Goal: Task Accomplishment & Management: Use online tool/utility

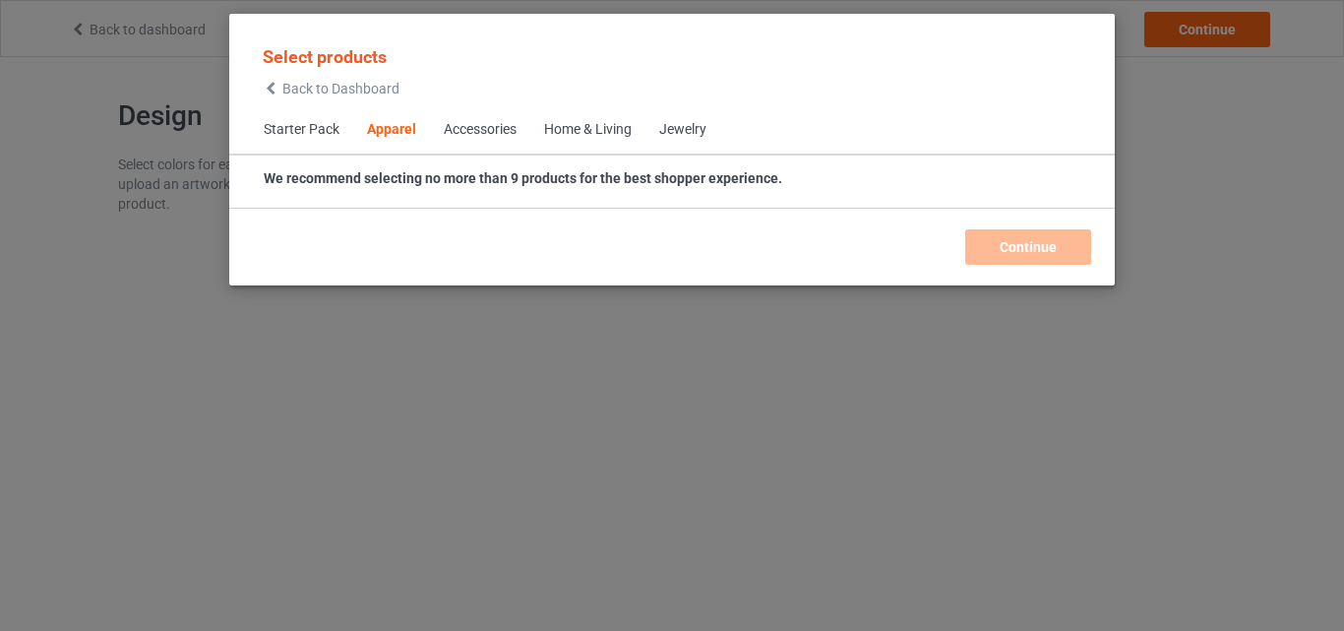
click at [584, 132] on div "Home & Living" at bounding box center [588, 130] width 88 height 20
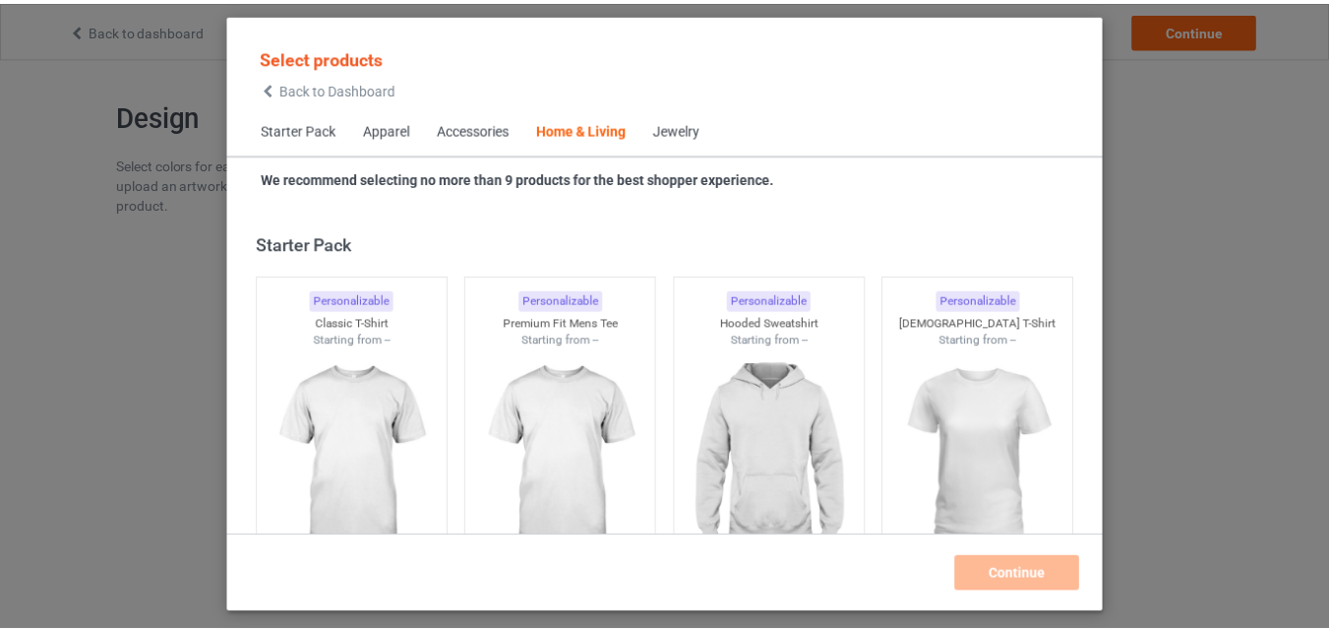
scroll to position [8873, 0]
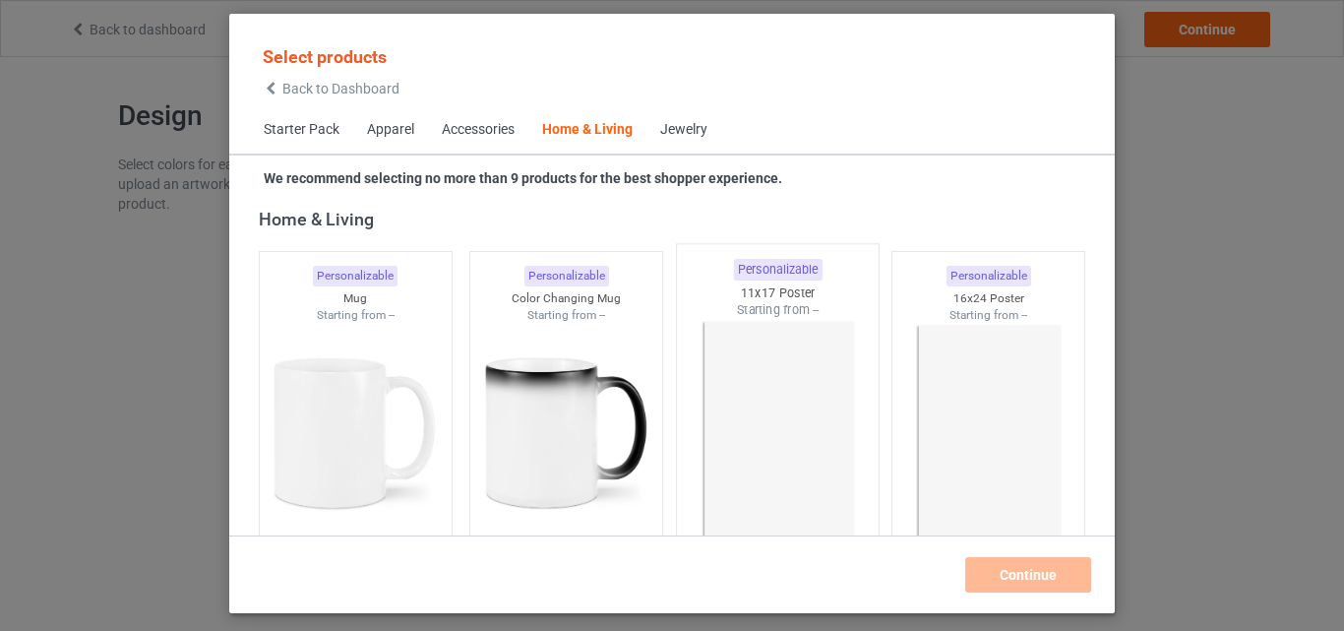
click at [823, 373] on img at bounding box center [777, 434] width 185 height 231
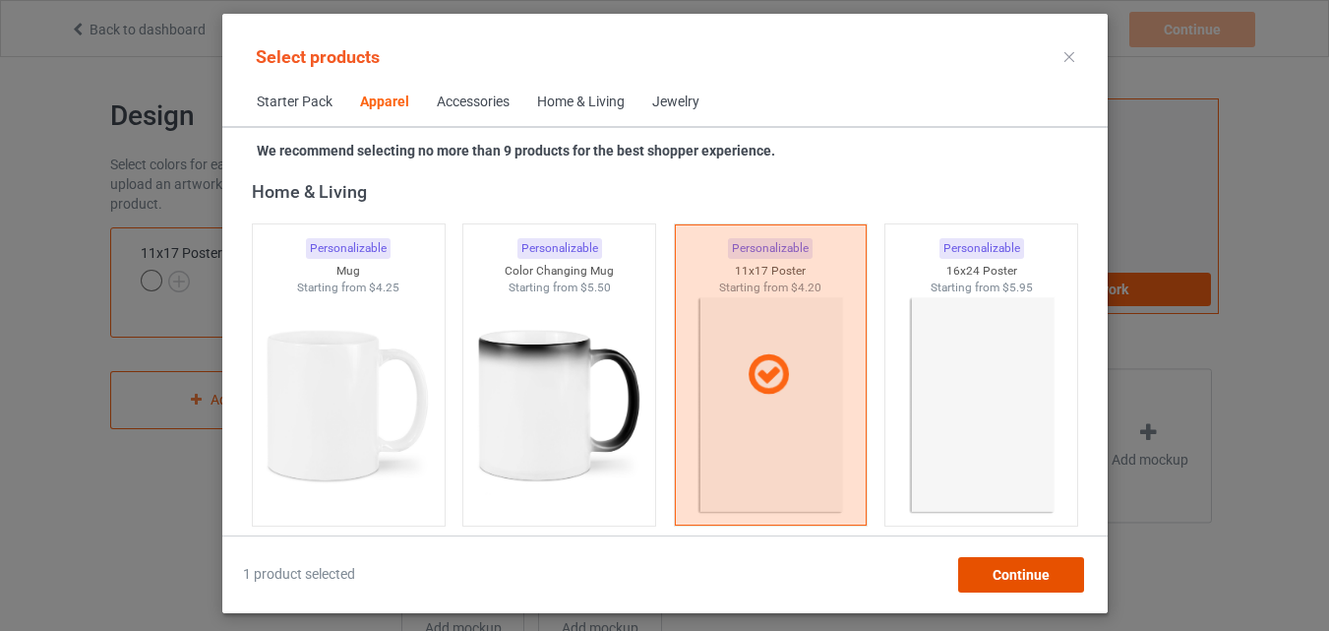
click at [990, 576] on div "Continue" at bounding box center [1020, 574] width 126 height 35
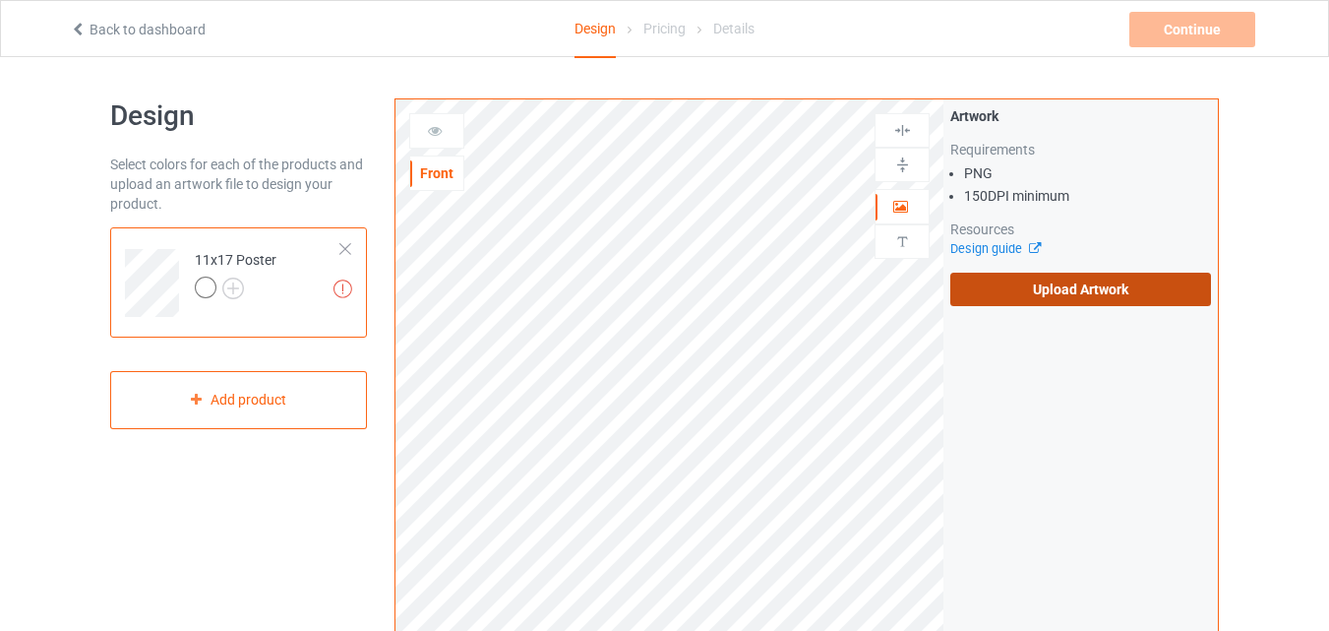
click at [1065, 293] on label "Upload Artwork" at bounding box center [1080, 289] width 261 height 33
click at [0, 0] on input "Upload Artwork" at bounding box center [0, 0] width 0 height 0
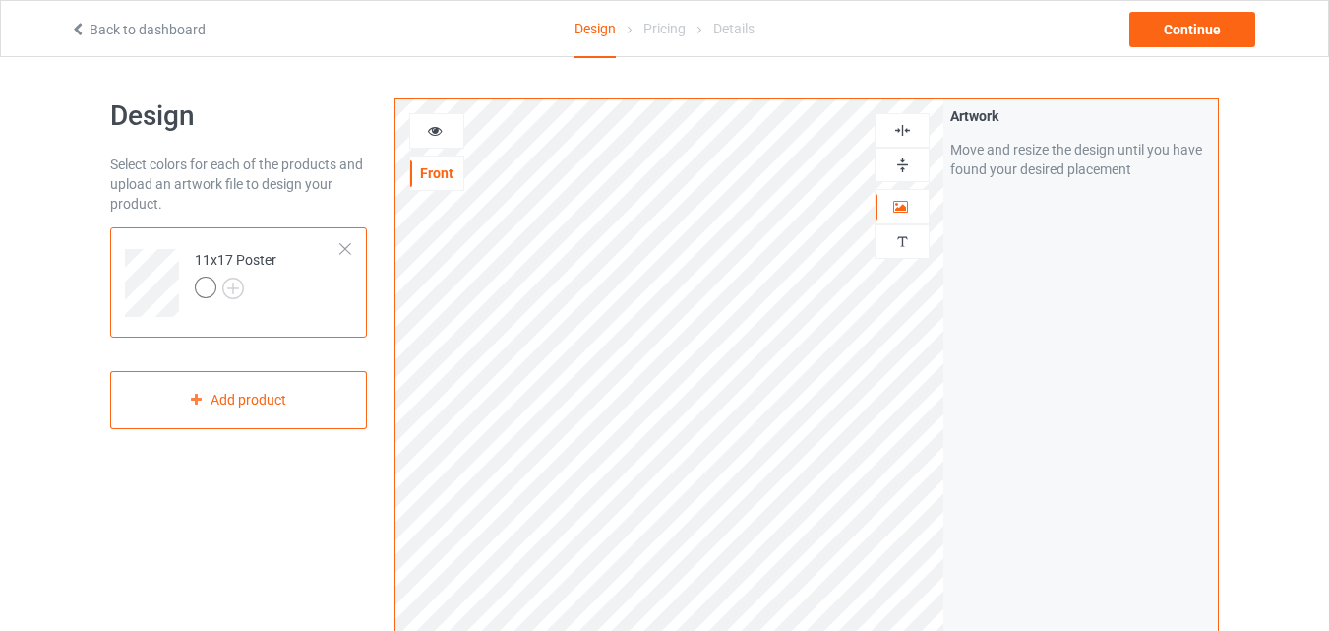
click at [901, 155] on img at bounding box center [902, 164] width 19 height 19
click at [899, 119] on div at bounding box center [902, 130] width 55 height 34
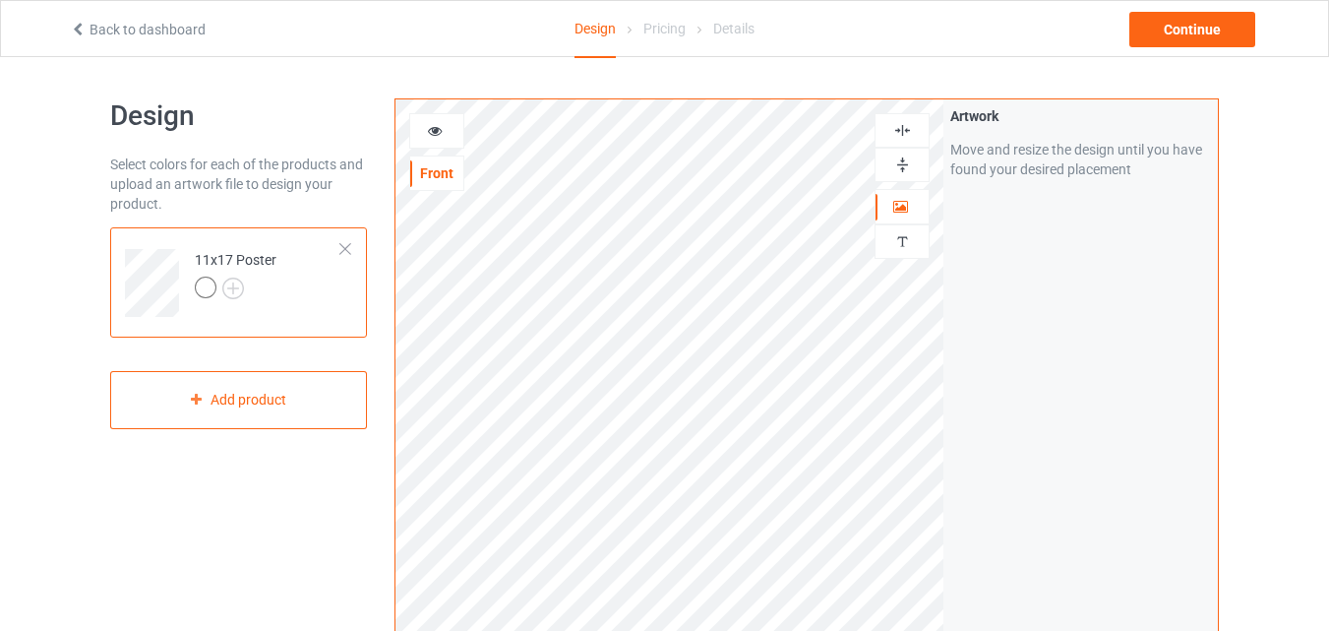
click at [901, 122] on img at bounding box center [902, 130] width 19 height 19
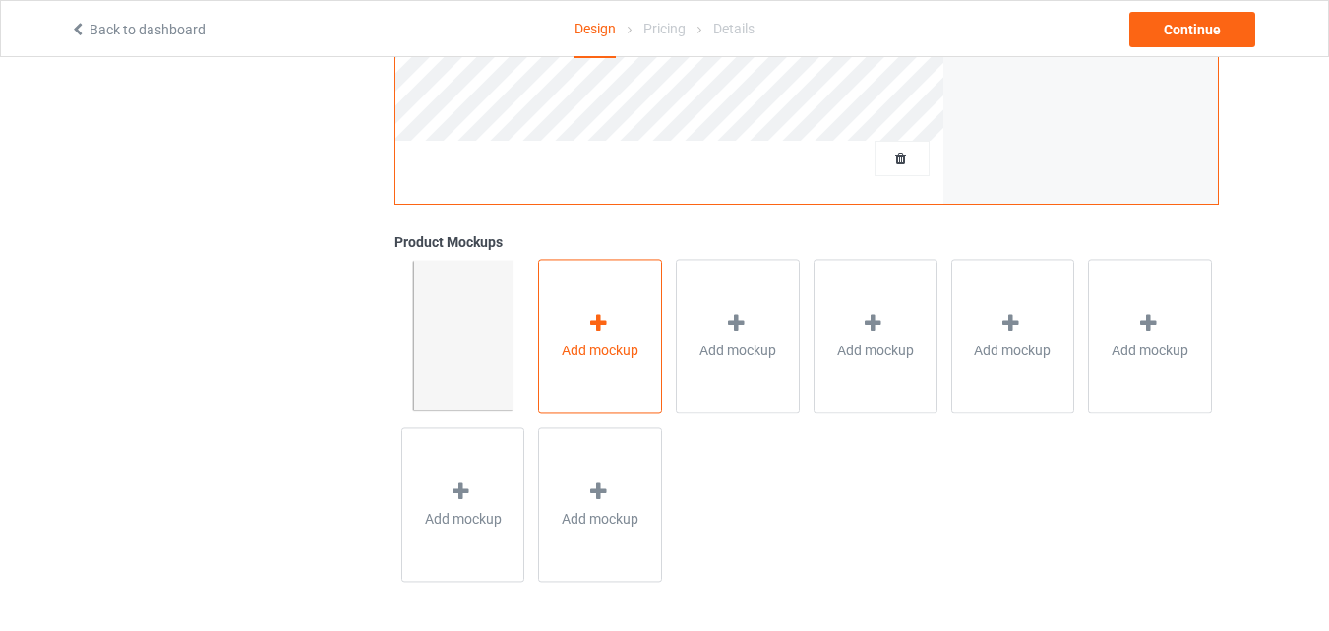
click at [580, 361] on div "Add mockup" at bounding box center [600, 336] width 124 height 154
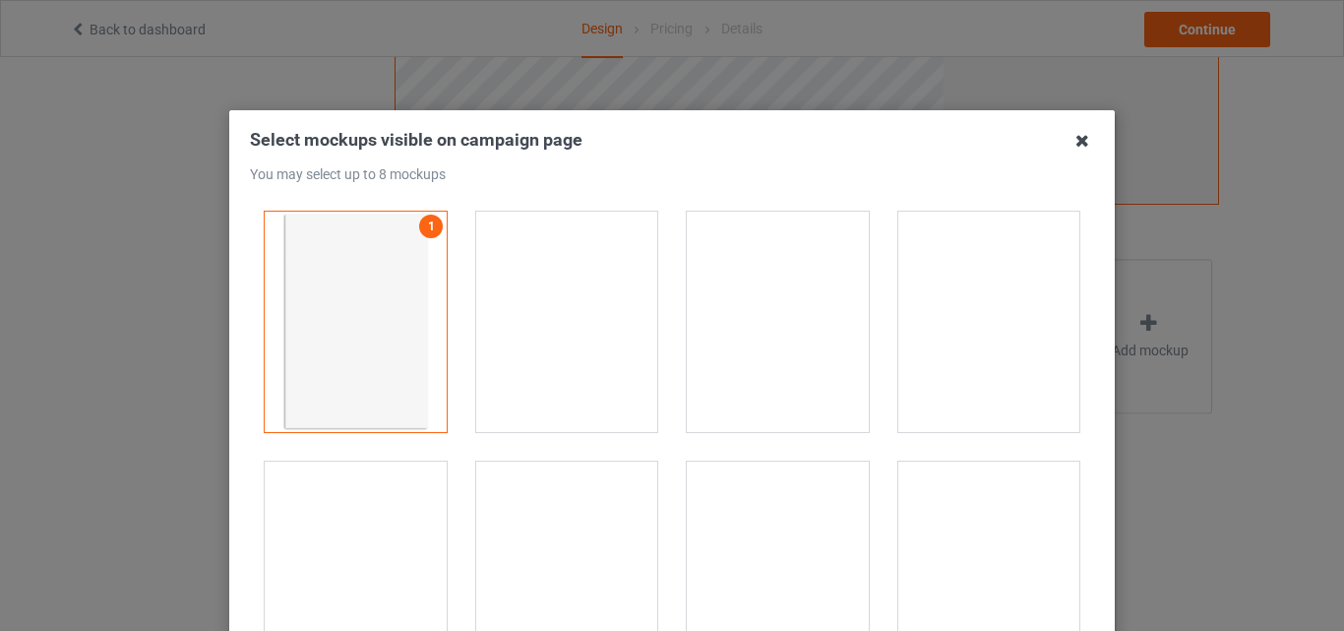
click at [1070, 142] on icon at bounding box center [1081, 140] width 31 height 31
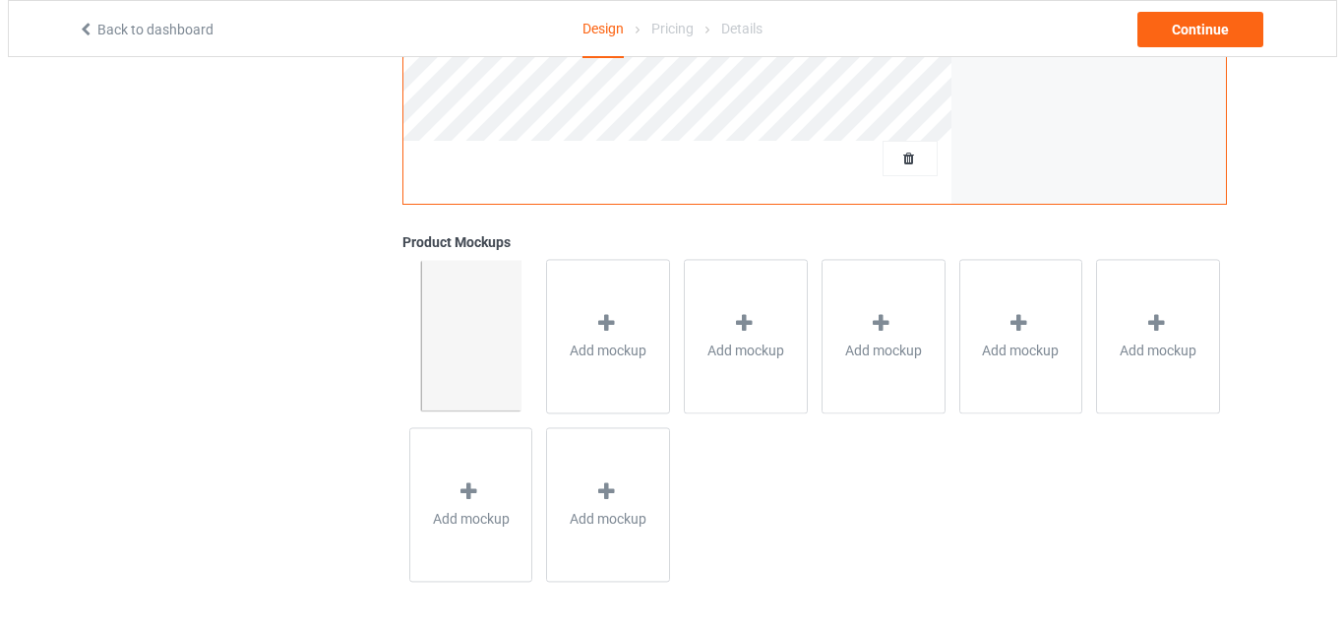
scroll to position [0, 0]
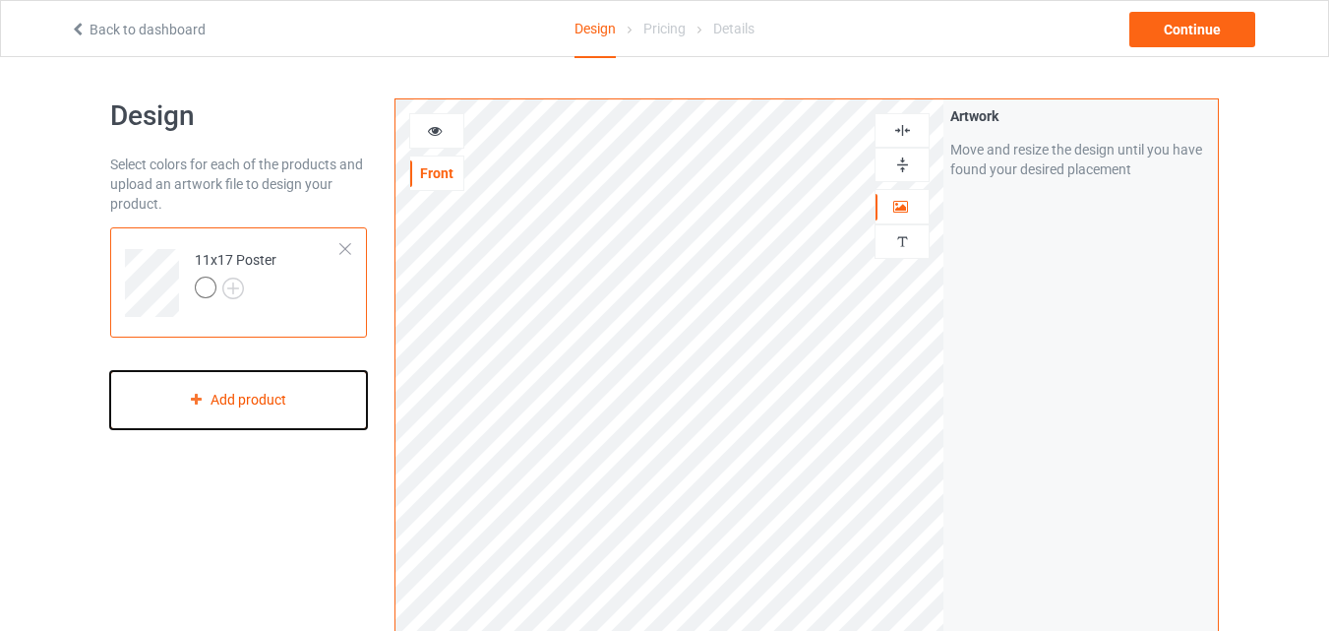
click at [242, 402] on div "Add product" at bounding box center [238, 400] width 257 height 58
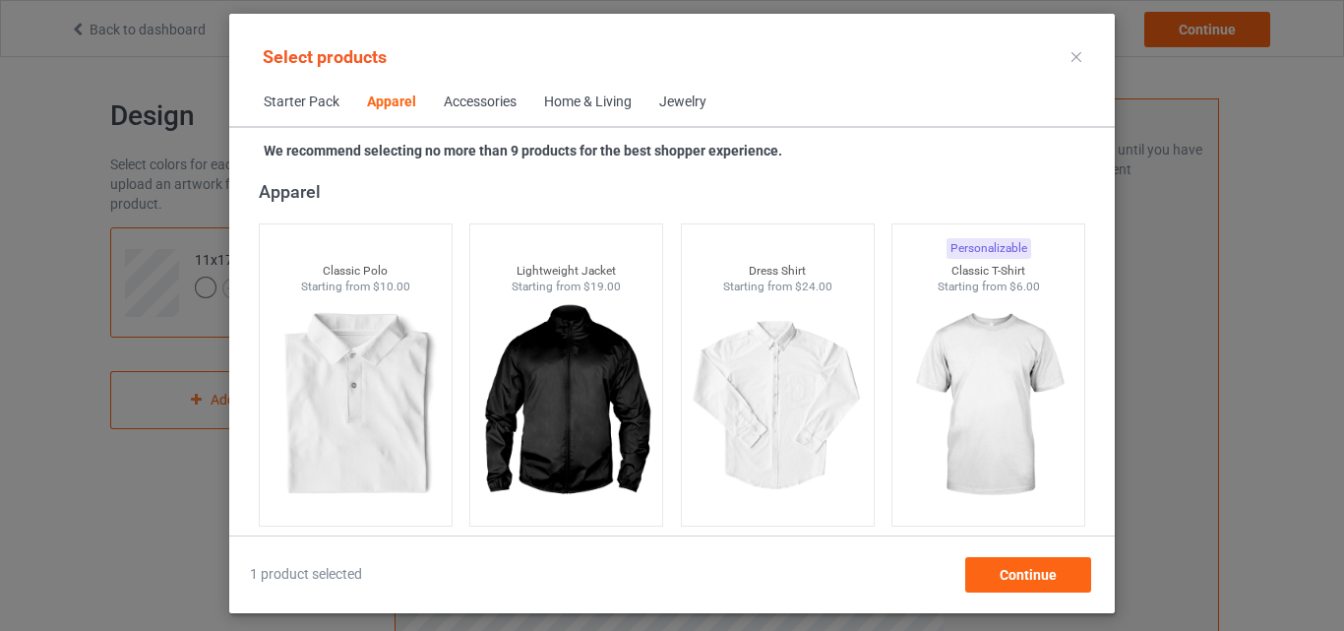
click at [606, 98] on div "Home & Living" at bounding box center [588, 102] width 88 height 20
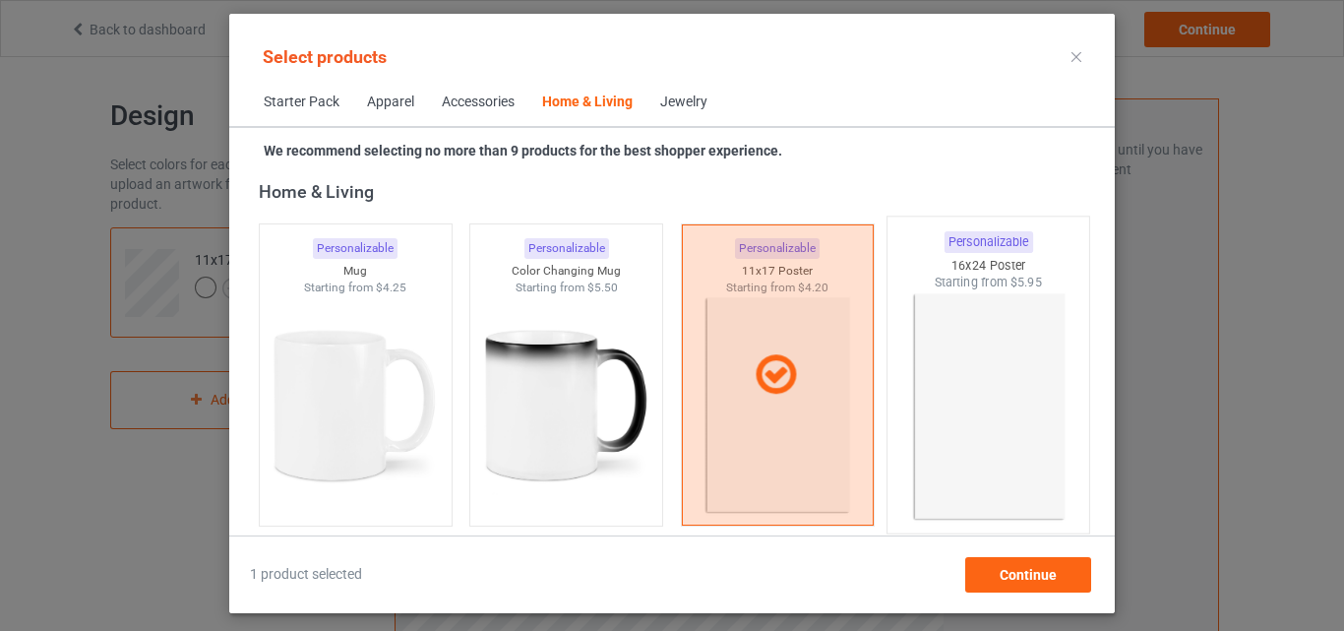
click at [953, 390] on img at bounding box center [988, 406] width 185 height 231
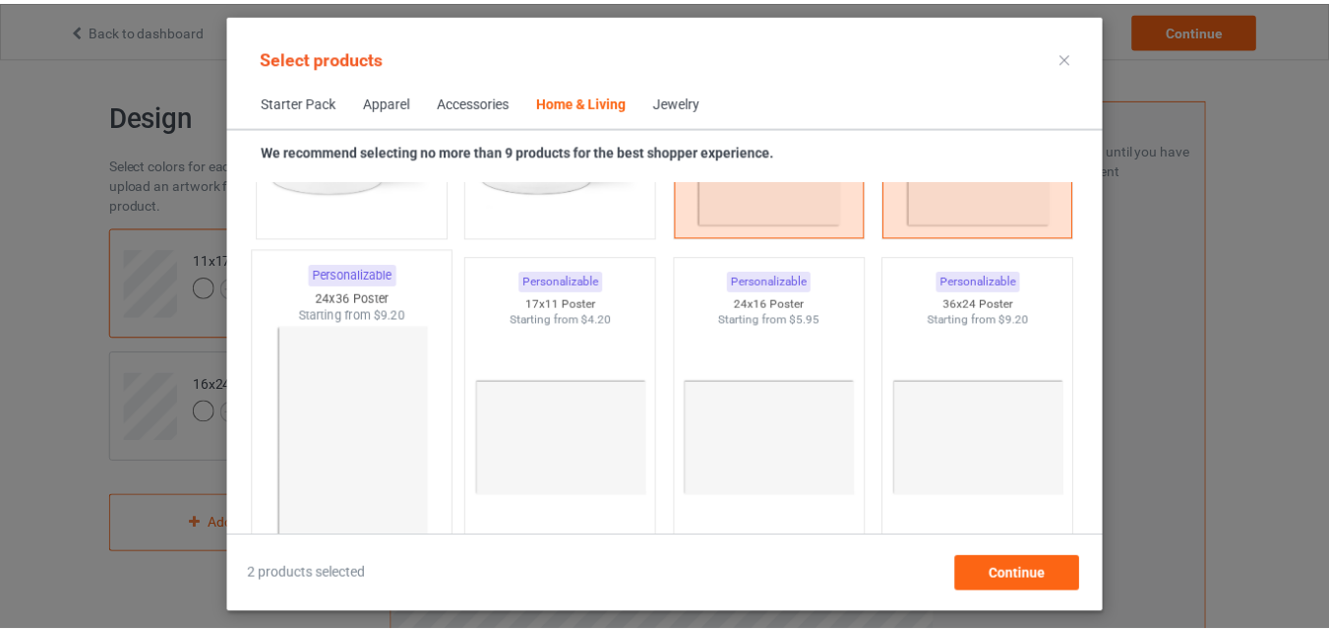
scroll to position [9188, 0]
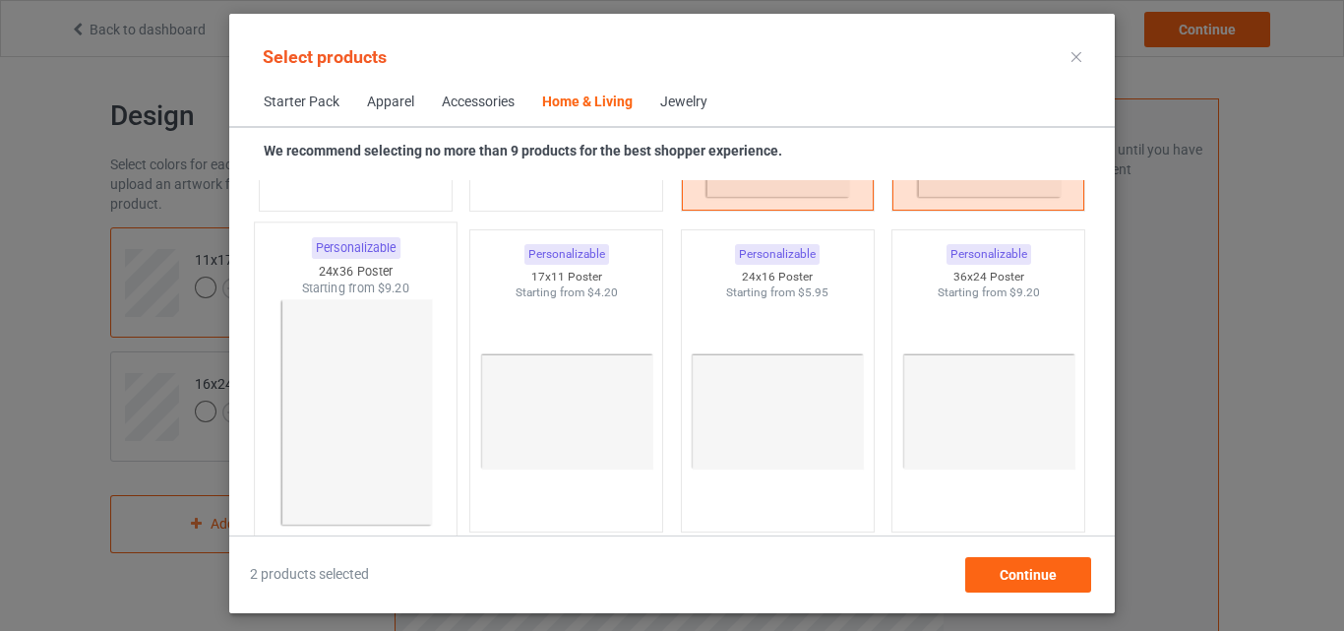
click at [371, 465] on img at bounding box center [355, 412] width 185 height 231
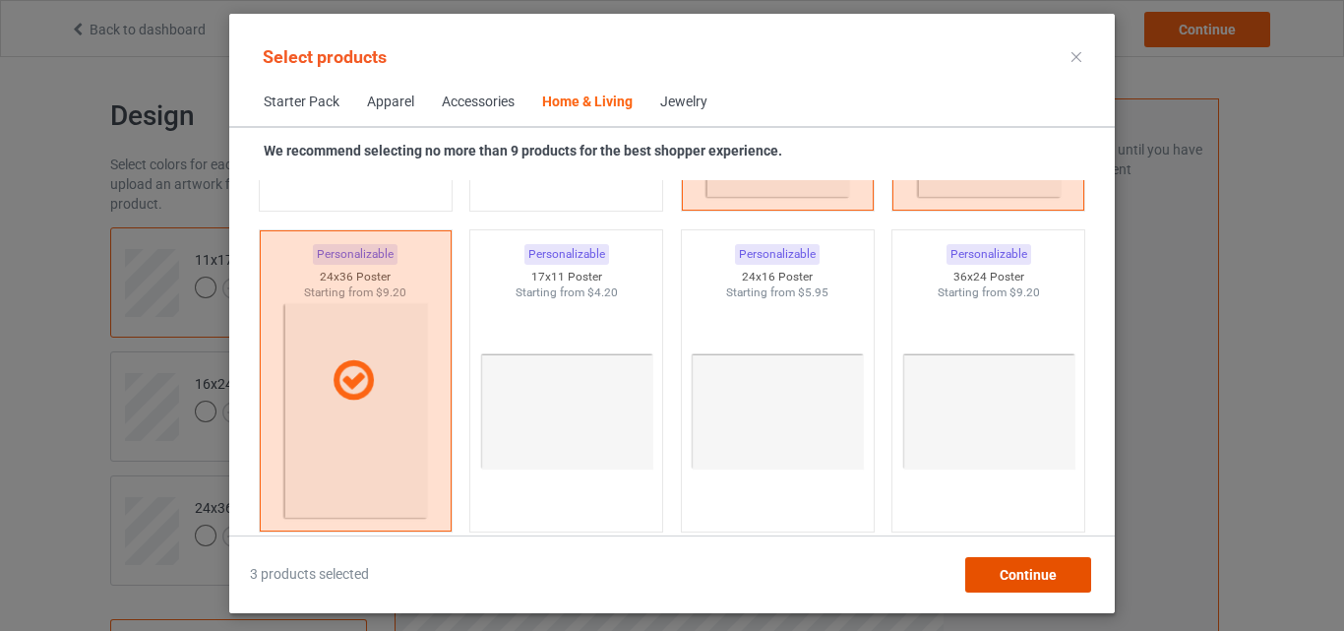
click at [1017, 570] on span "Continue" at bounding box center [1028, 575] width 57 height 16
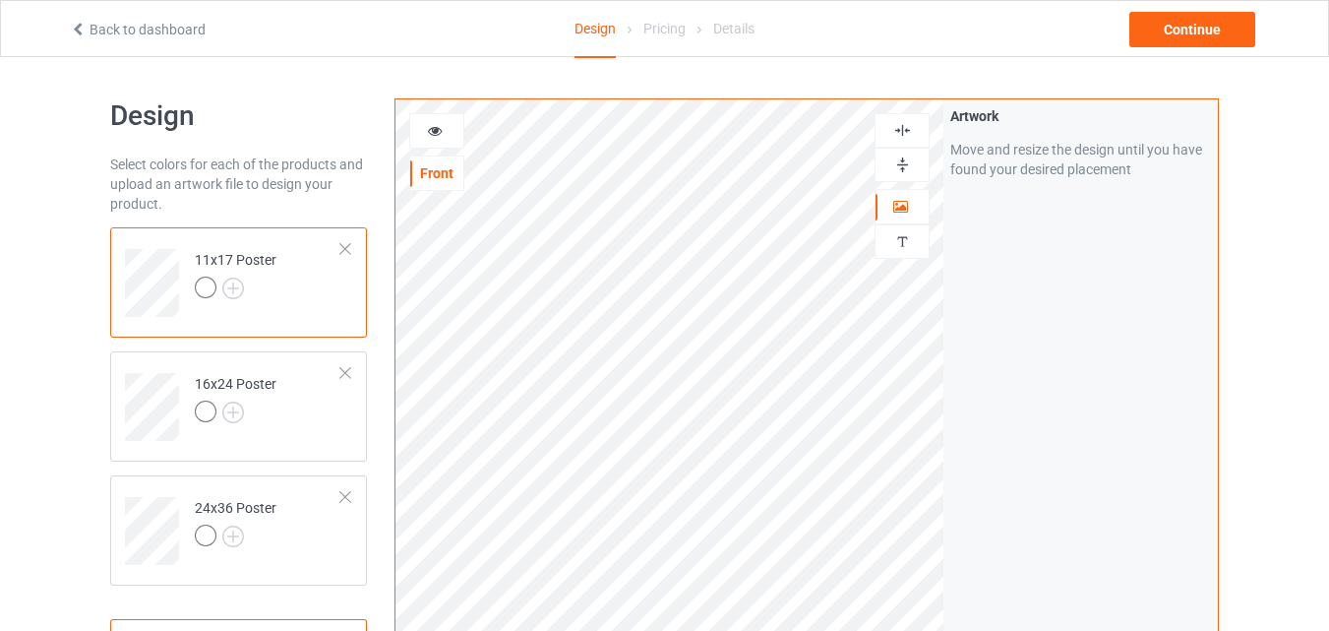
click at [910, 162] on img at bounding box center [902, 164] width 19 height 19
click at [909, 162] on img at bounding box center [902, 164] width 19 height 19
click at [902, 160] on img at bounding box center [902, 164] width 19 height 19
click at [895, 130] on img at bounding box center [902, 130] width 19 height 19
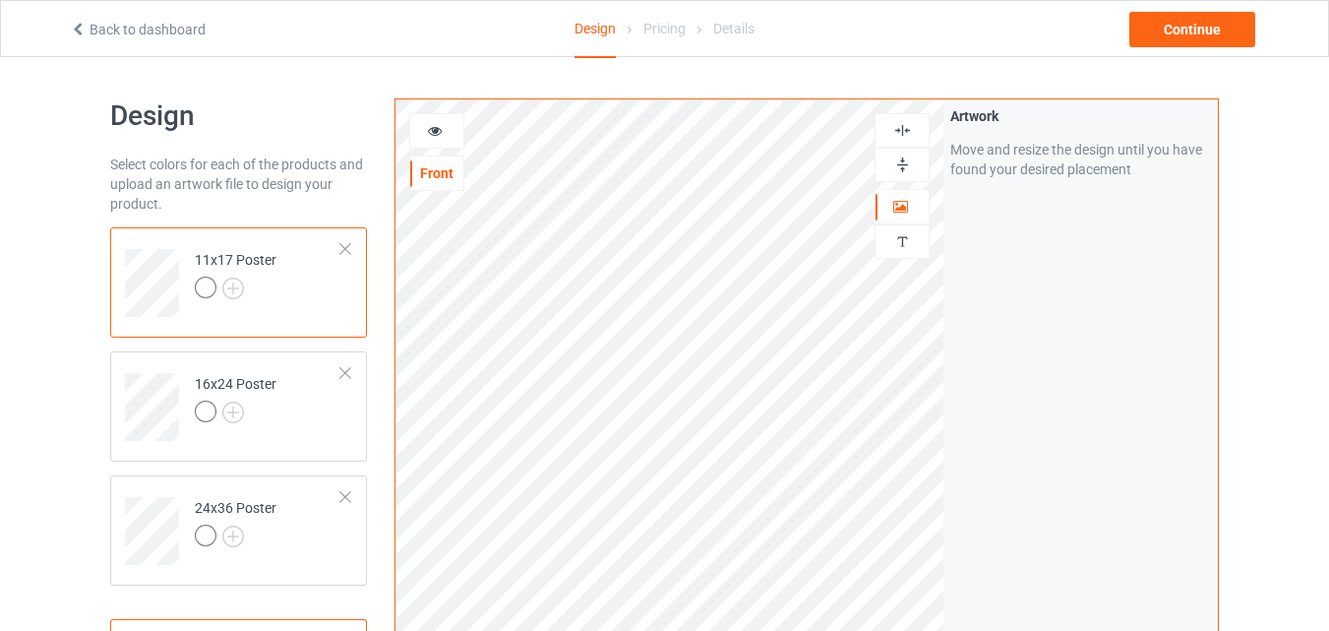
click at [892, 151] on div at bounding box center [902, 165] width 55 height 34
click at [901, 155] on img at bounding box center [902, 164] width 19 height 19
click at [903, 133] on img at bounding box center [902, 130] width 19 height 19
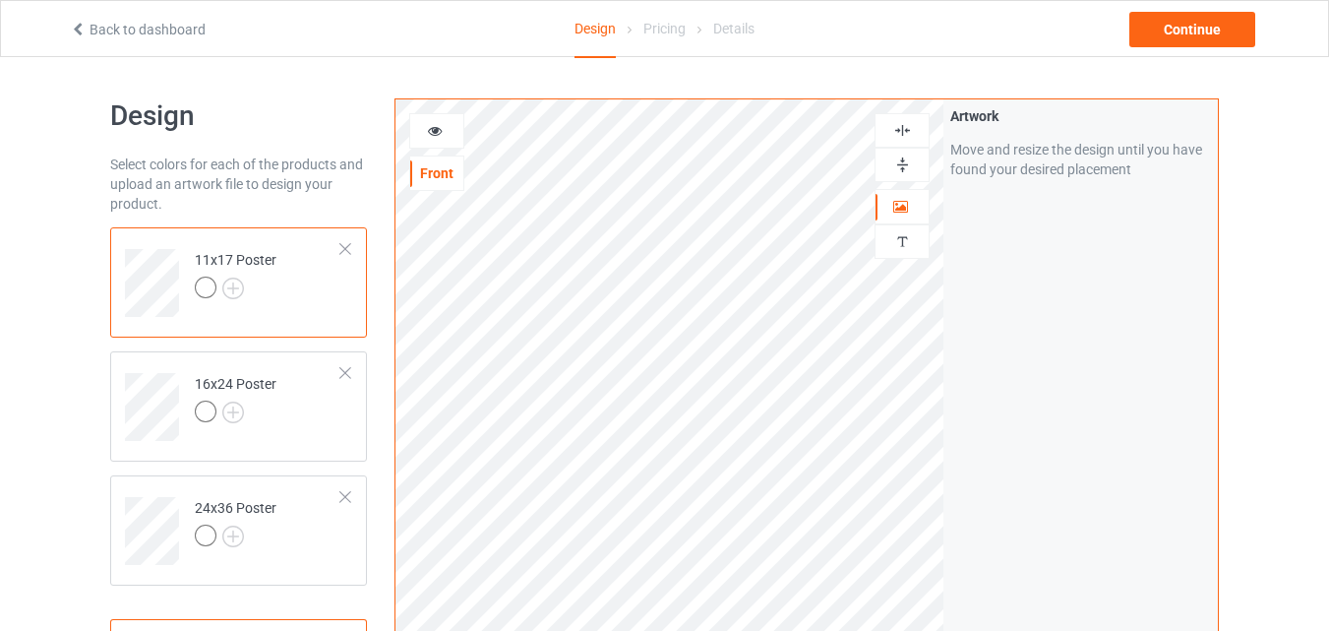
click at [903, 133] on img at bounding box center [902, 130] width 19 height 19
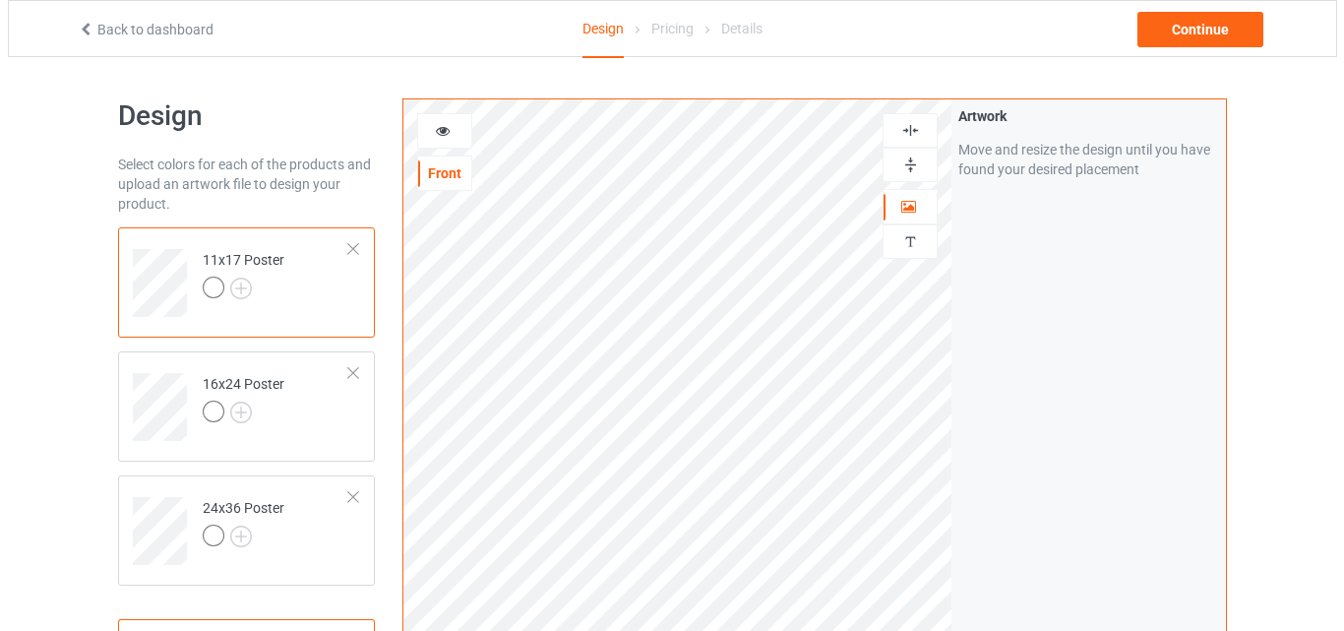
scroll to position [644, 0]
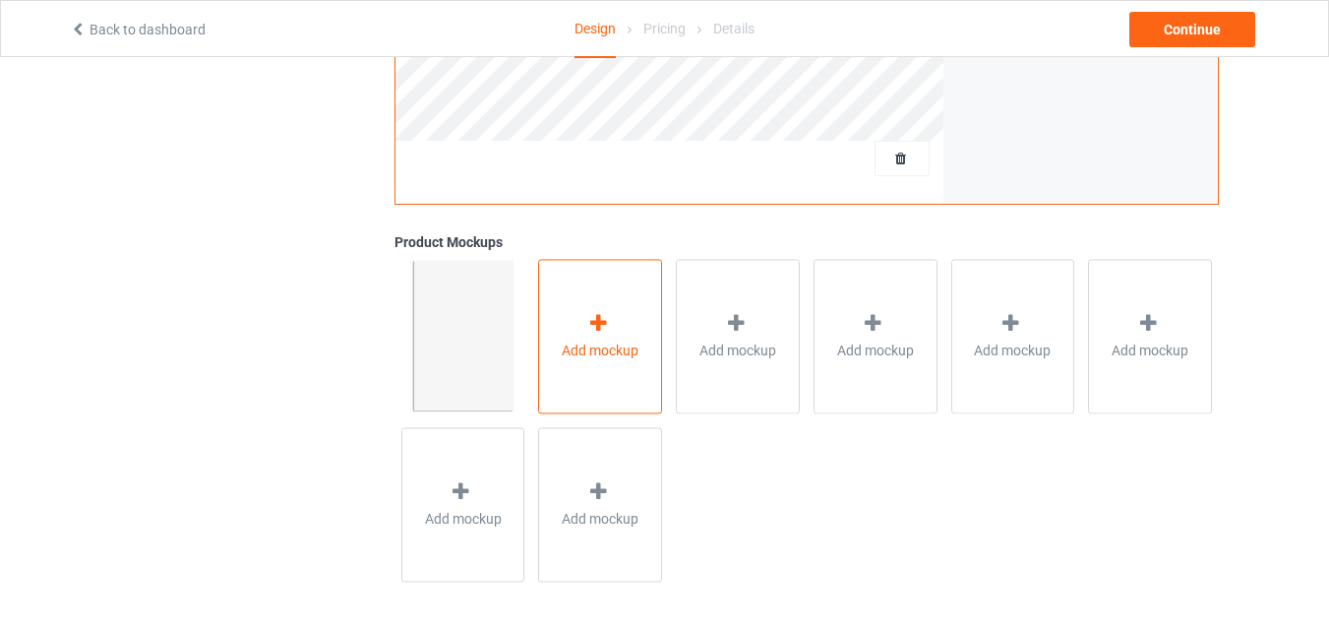
click at [595, 344] on span "Add mockup" at bounding box center [600, 350] width 77 height 20
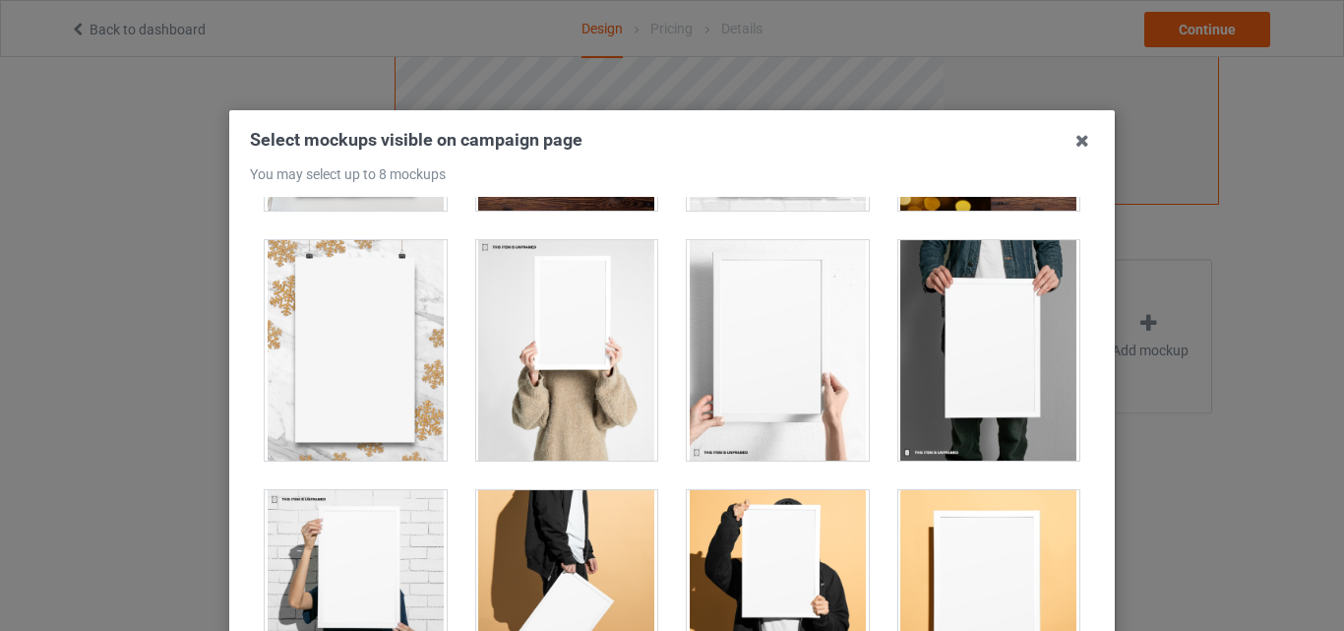
scroll to position [1453, 0]
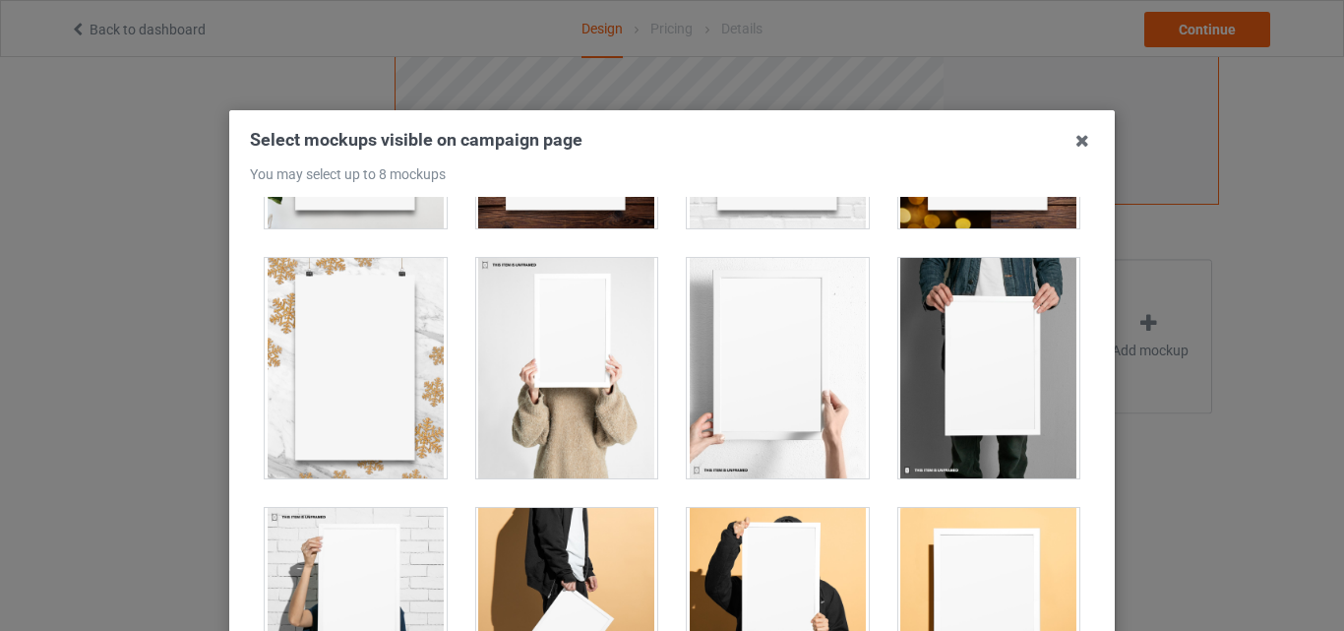
click at [971, 399] on div at bounding box center [989, 368] width 182 height 220
click at [807, 393] on div at bounding box center [778, 368] width 182 height 220
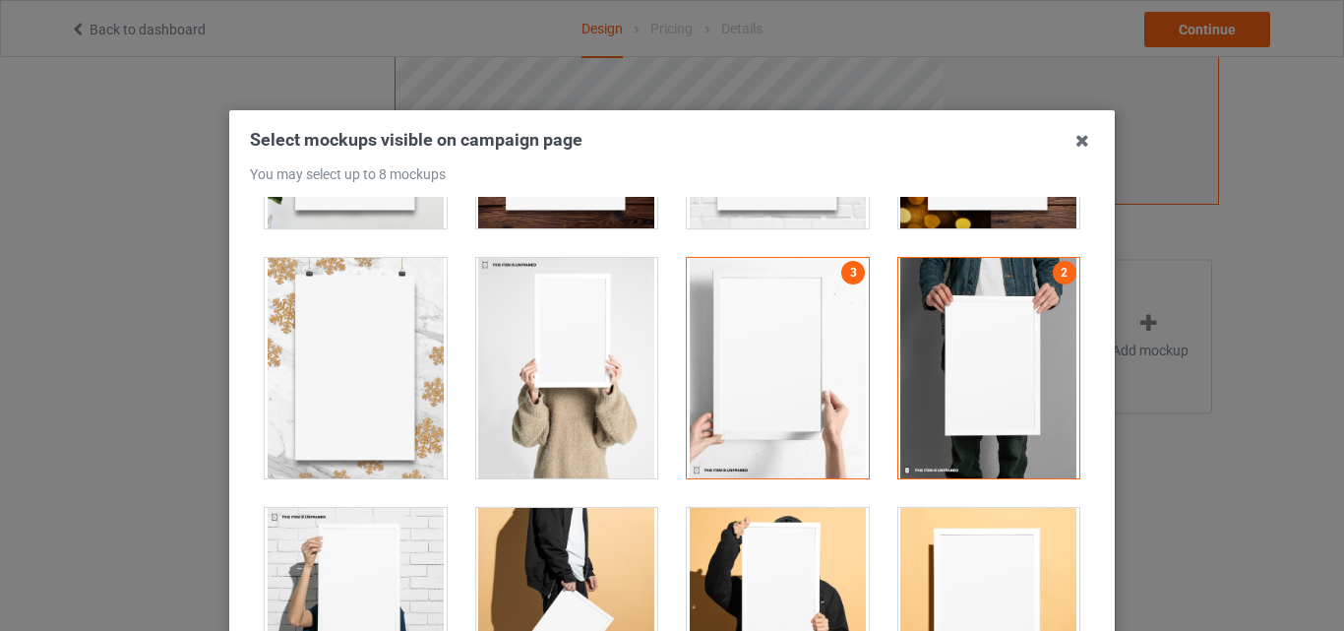
click at [571, 395] on div at bounding box center [567, 368] width 182 height 220
drag, startPoint x: 932, startPoint y: 536, endPoint x: 763, endPoint y: 530, distance: 168.3
click at [929, 540] on div at bounding box center [989, 618] width 182 height 220
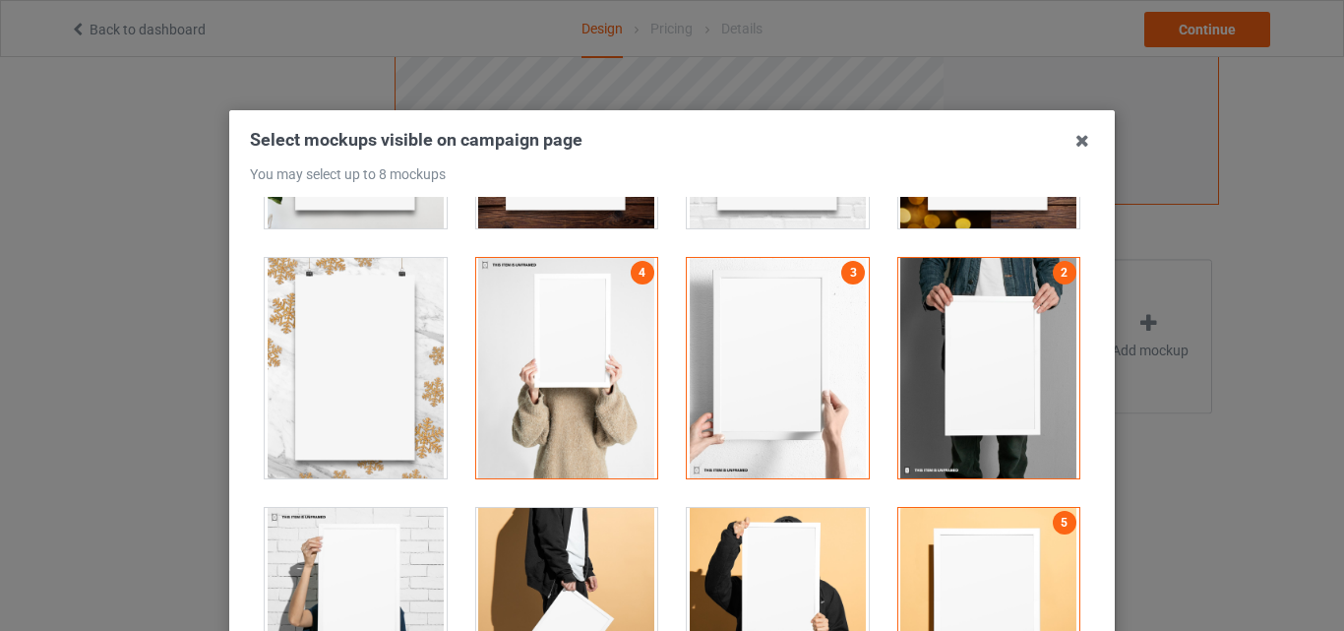
click at [761, 530] on div at bounding box center [778, 618] width 182 height 220
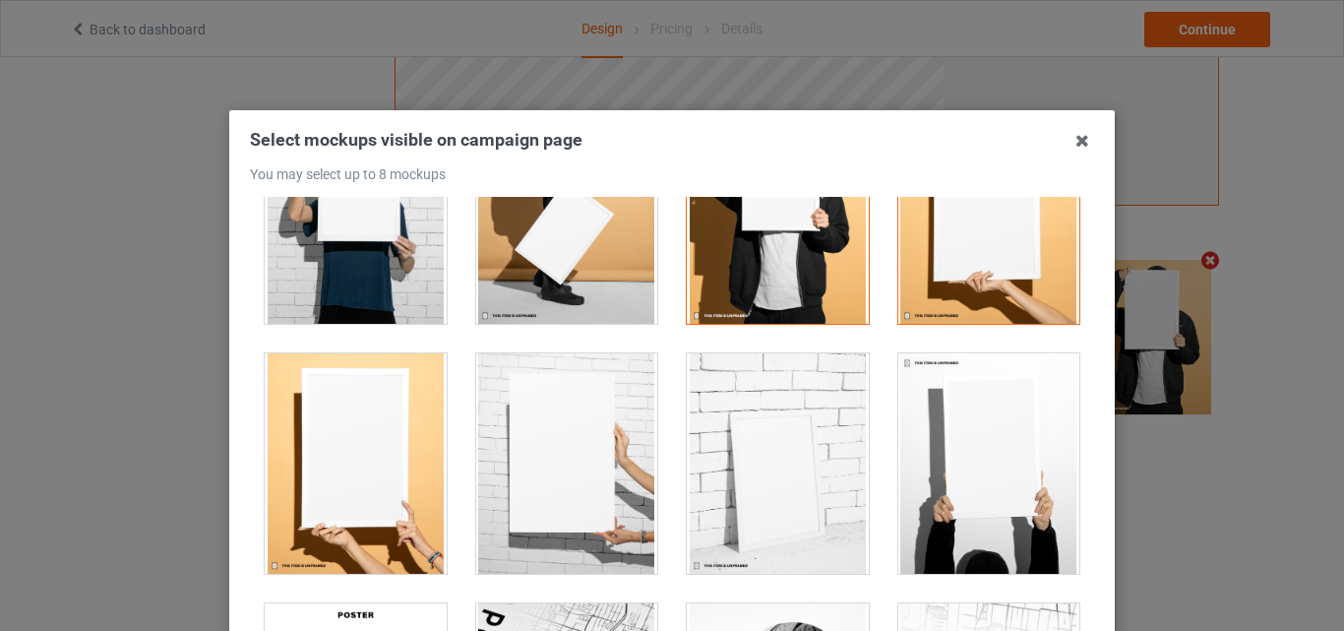
scroll to position [1777, 0]
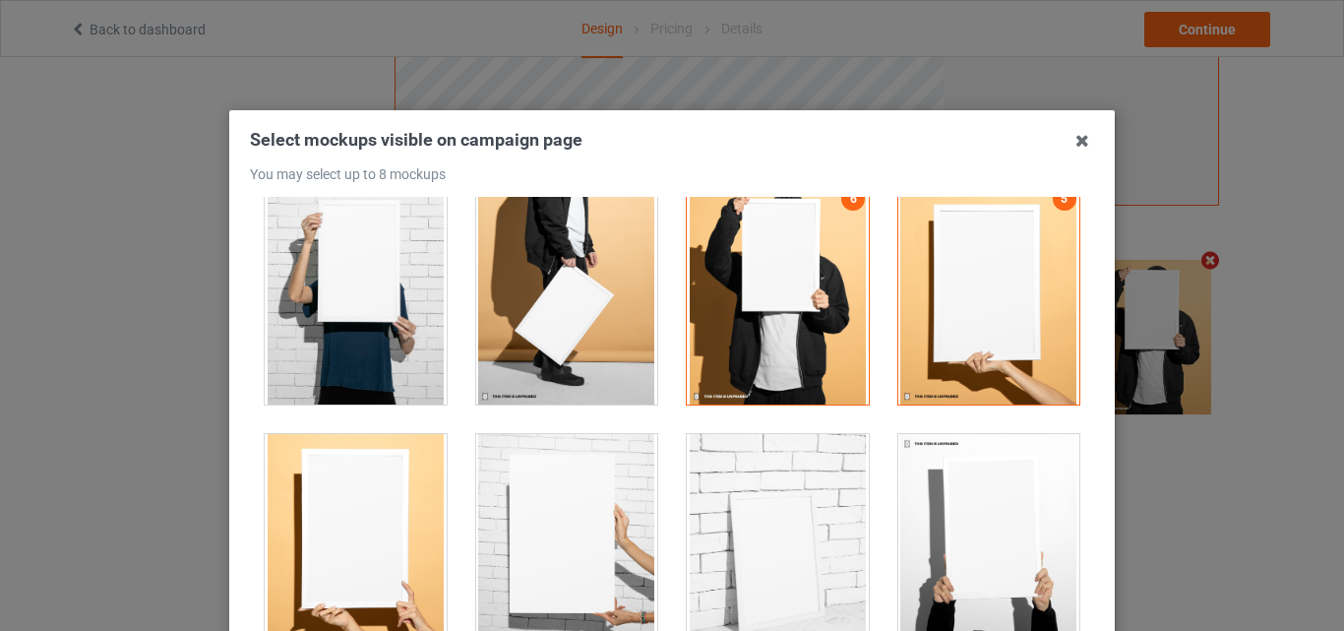
click at [774, 575] on div at bounding box center [778, 544] width 182 height 220
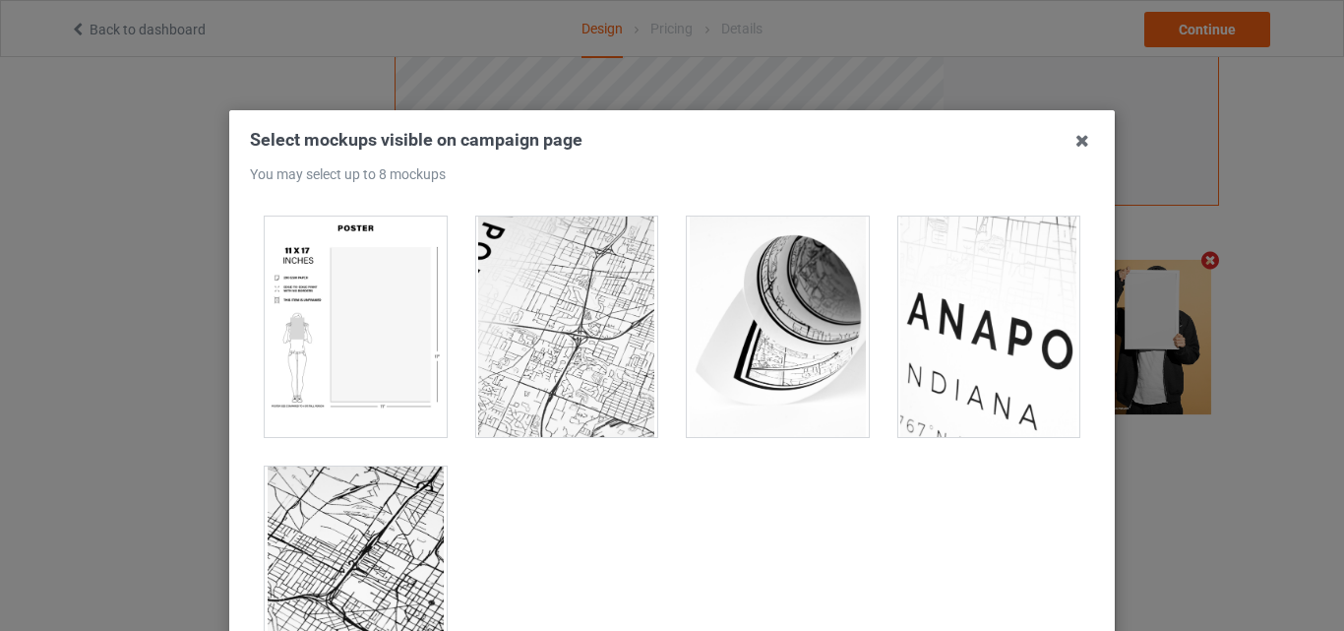
drag, startPoint x: 445, startPoint y: 412, endPoint x: 398, endPoint y: 393, distance: 50.3
click at [425, 407] on div at bounding box center [356, 327] width 212 height 250
click at [390, 387] on div at bounding box center [356, 326] width 182 height 220
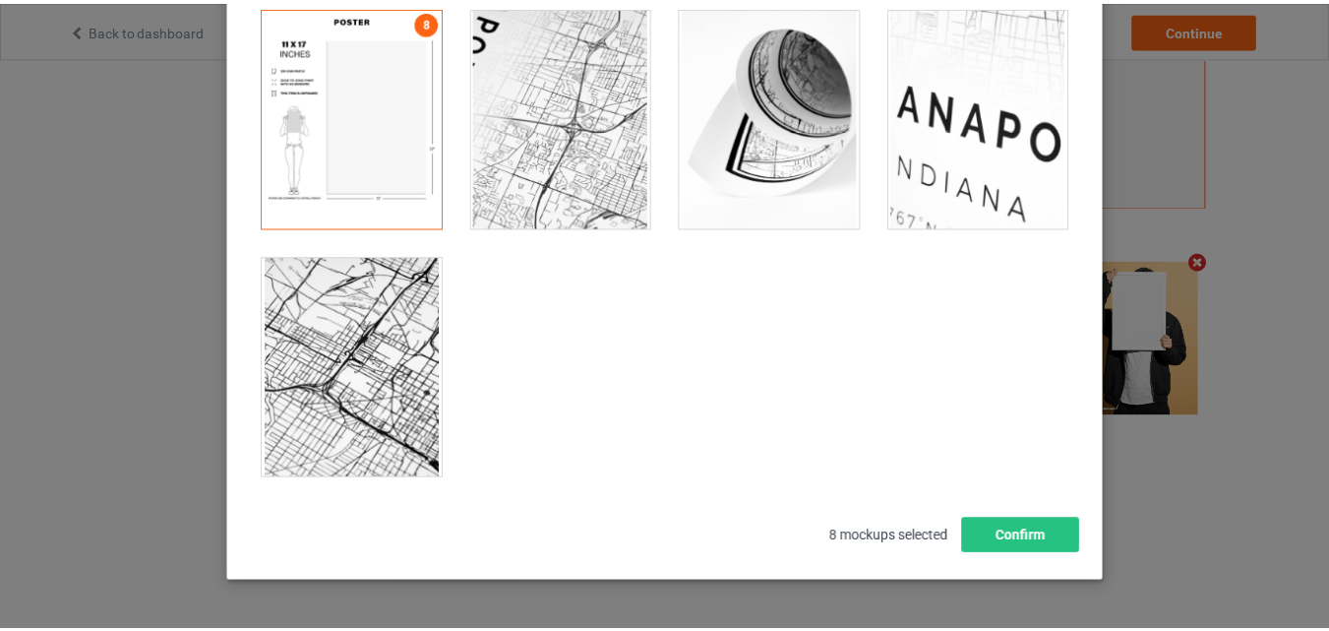
scroll to position [271, 0]
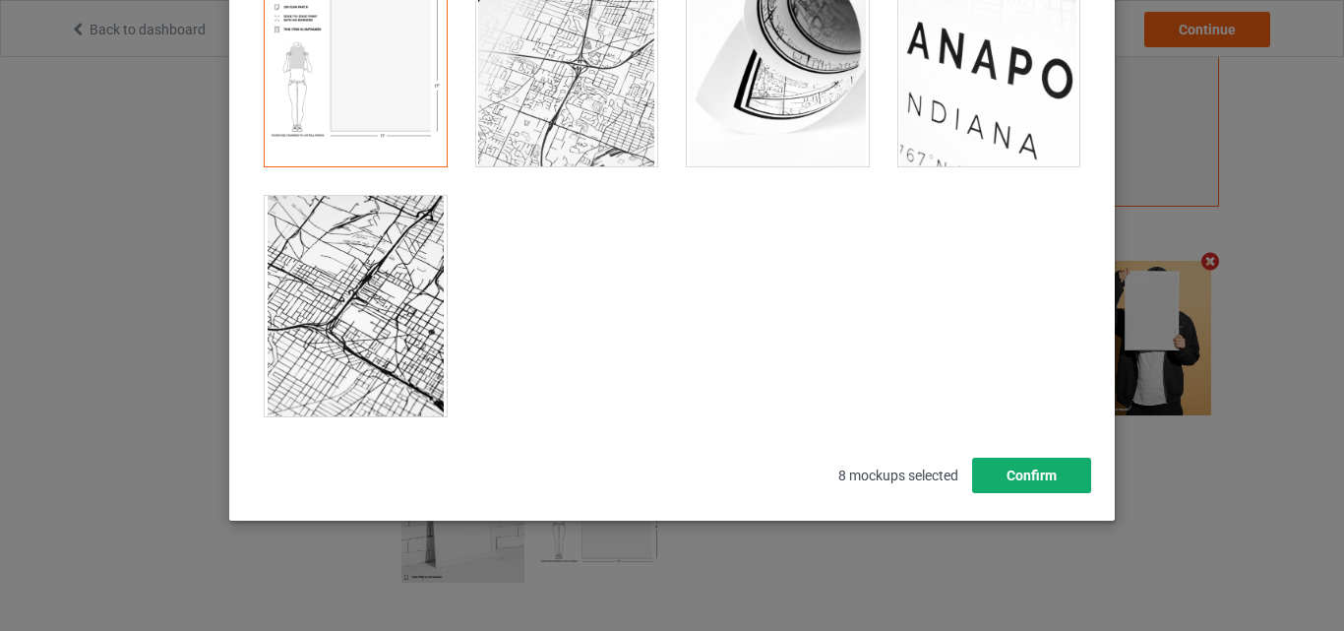
click at [1007, 477] on button "Confirm" at bounding box center [1031, 474] width 119 height 35
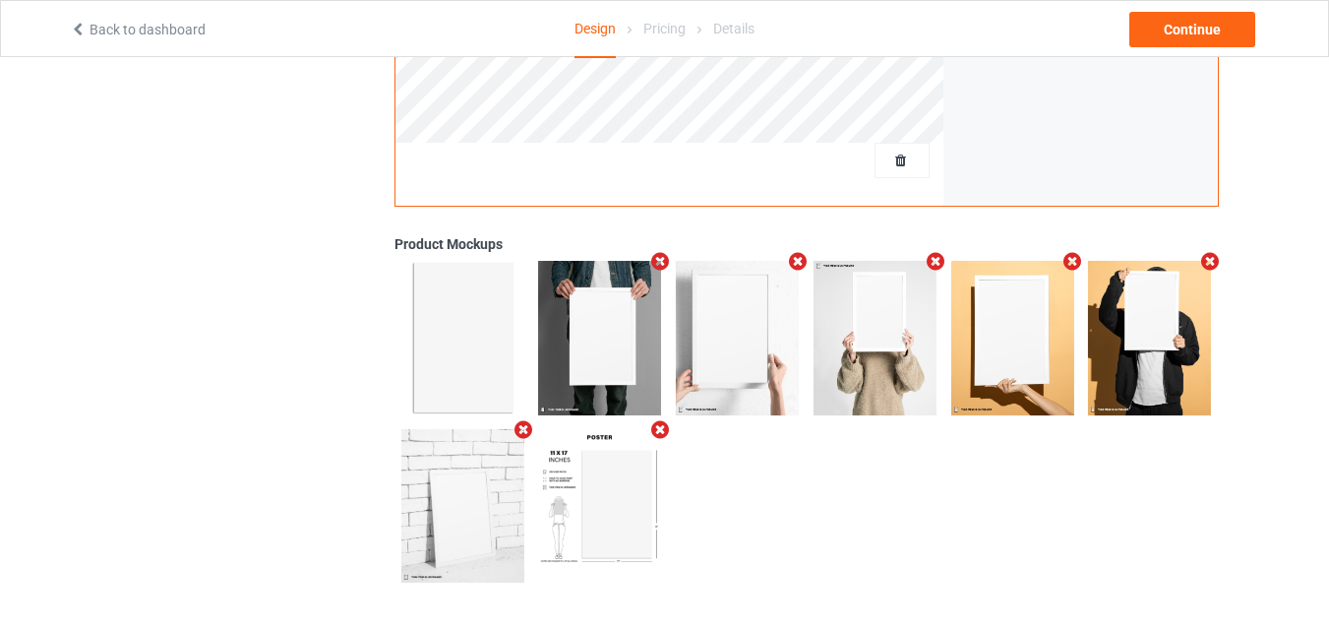
scroll to position [0, 0]
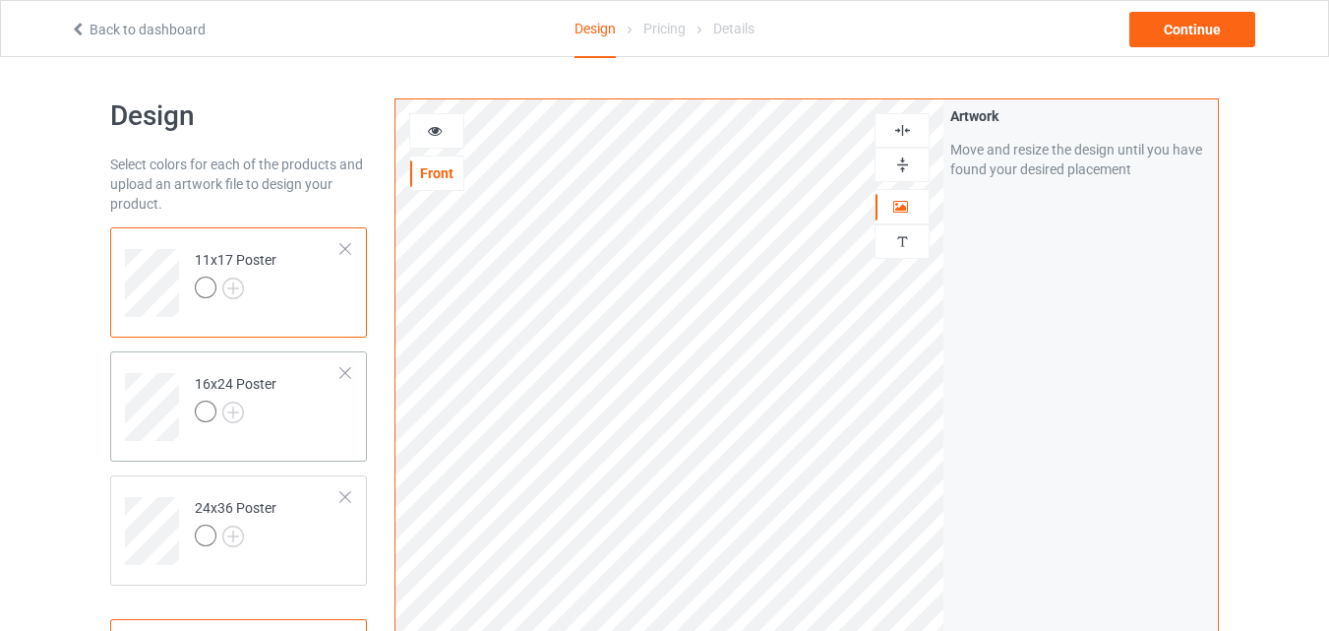
click at [305, 414] on td "16x24 Poster" at bounding box center [268, 400] width 168 height 82
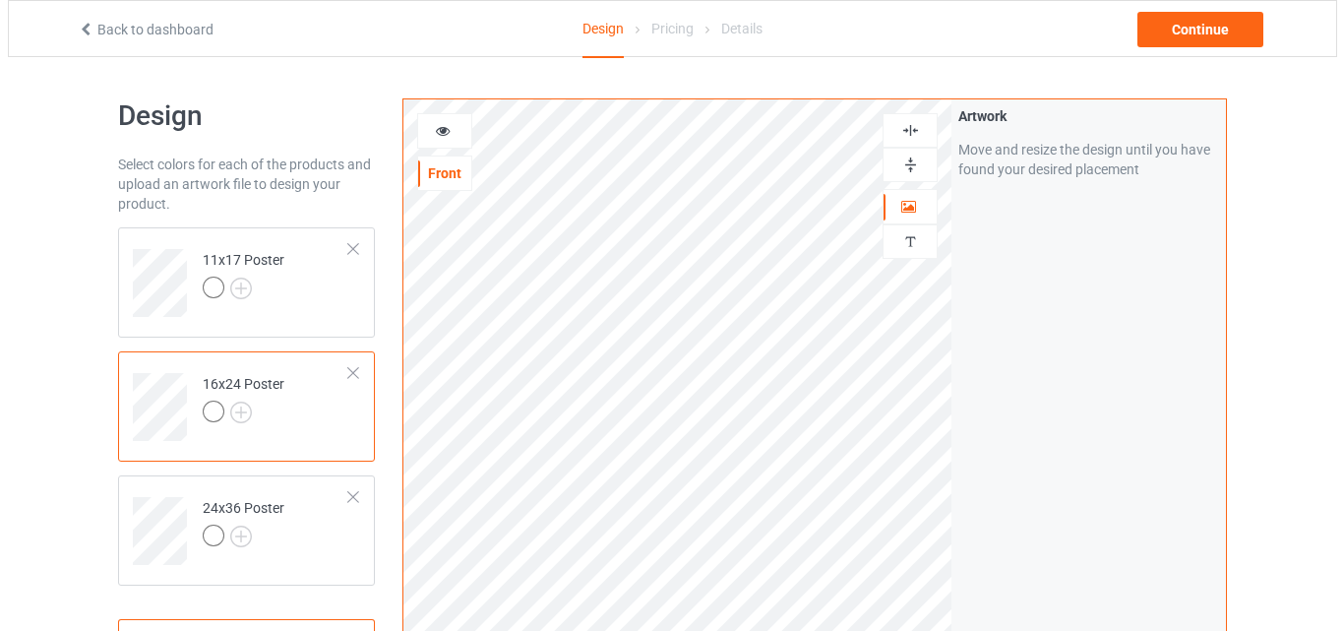
scroll to position [644, 0]
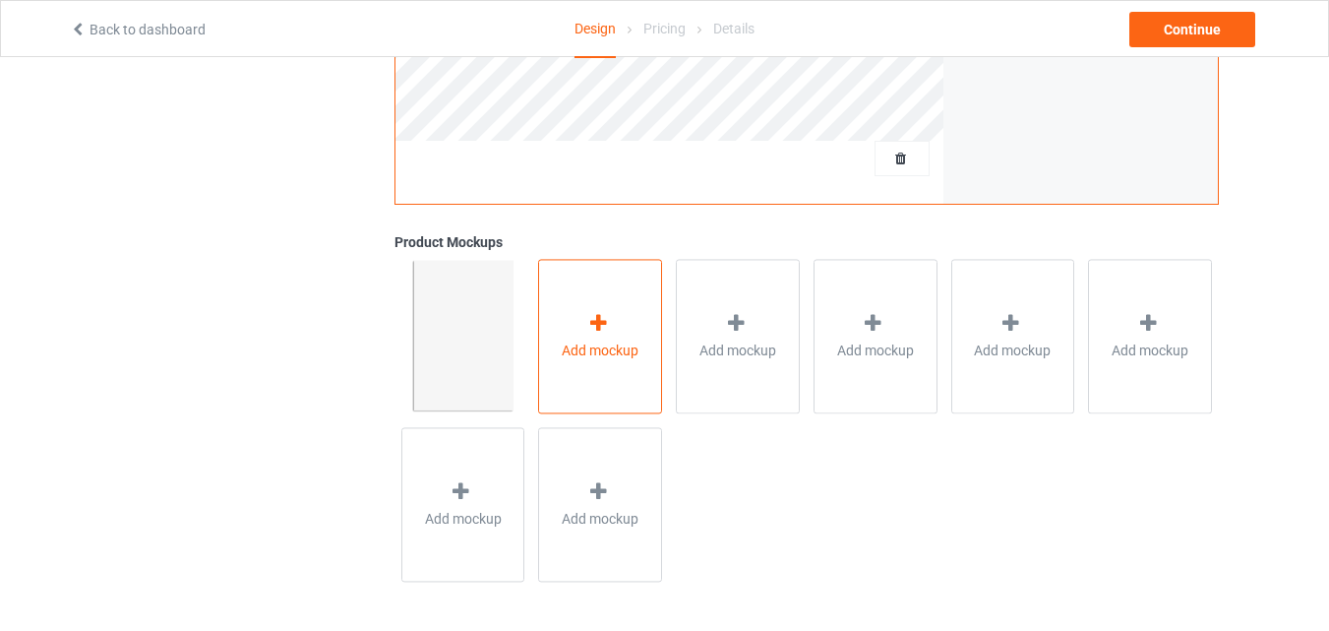
click at [588, 326] on icon at bounding box center [598, 323] width 25 height 21
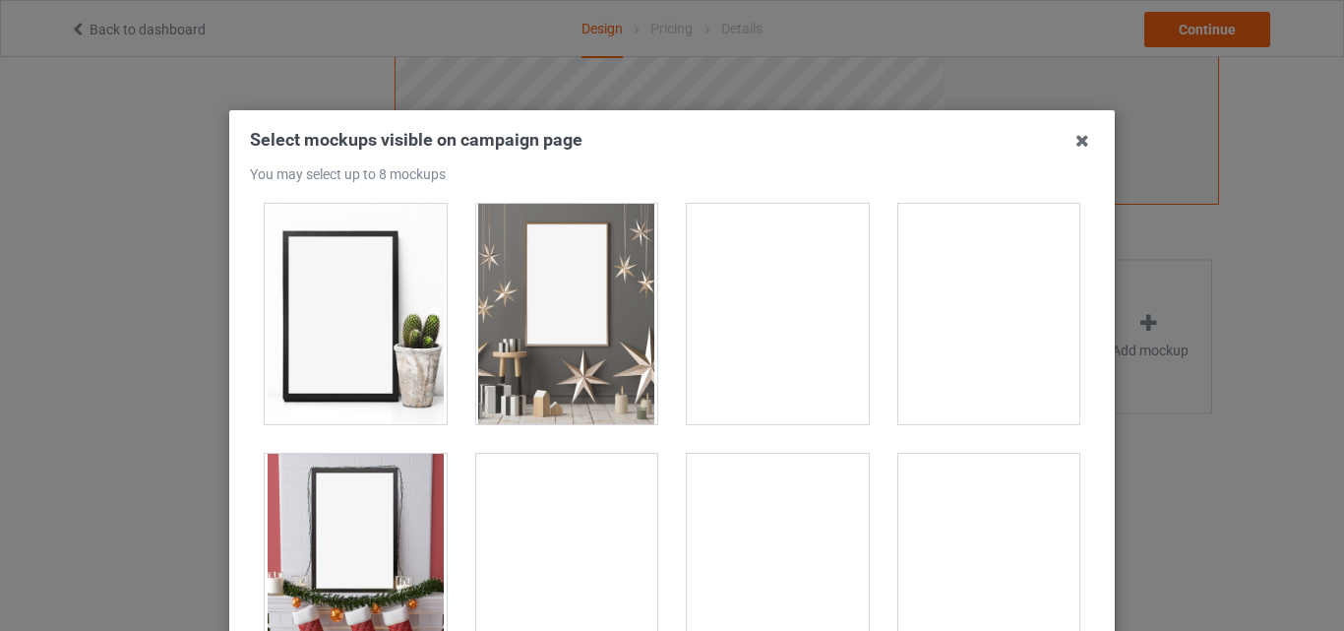
scroll to position [571, 0]
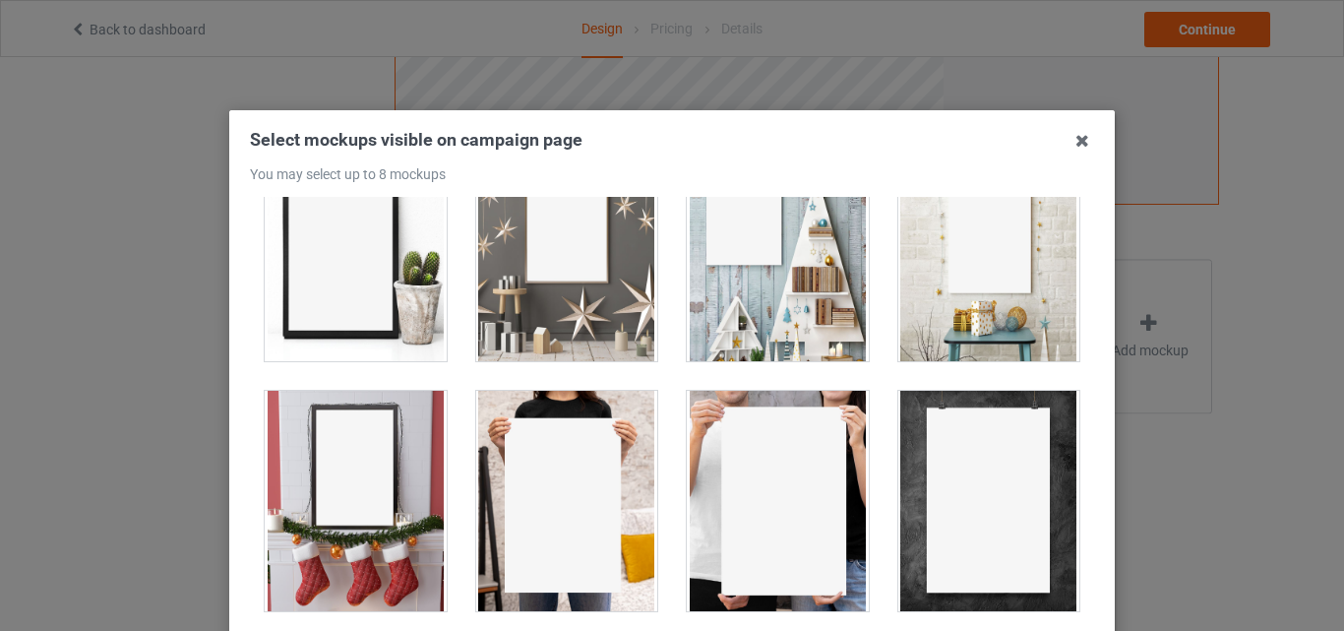
click at [913, 310] on div at bounding box center [989, 251] width 182 height 220
drag, startPoint x: 782, startPoint y: 309, endPoint x: 697, endPoint y: 318, distance: 86.0
click at [780, 310] on div at bounding box center [778, 251] width 182 height 220
drag, startPoint x: 598, startPoint y: 310, endPoint x: 441, endPoint y: 306, distance: 157.5
click at [594, 316] on div at bounding box center [567, 251] width 182 height 220
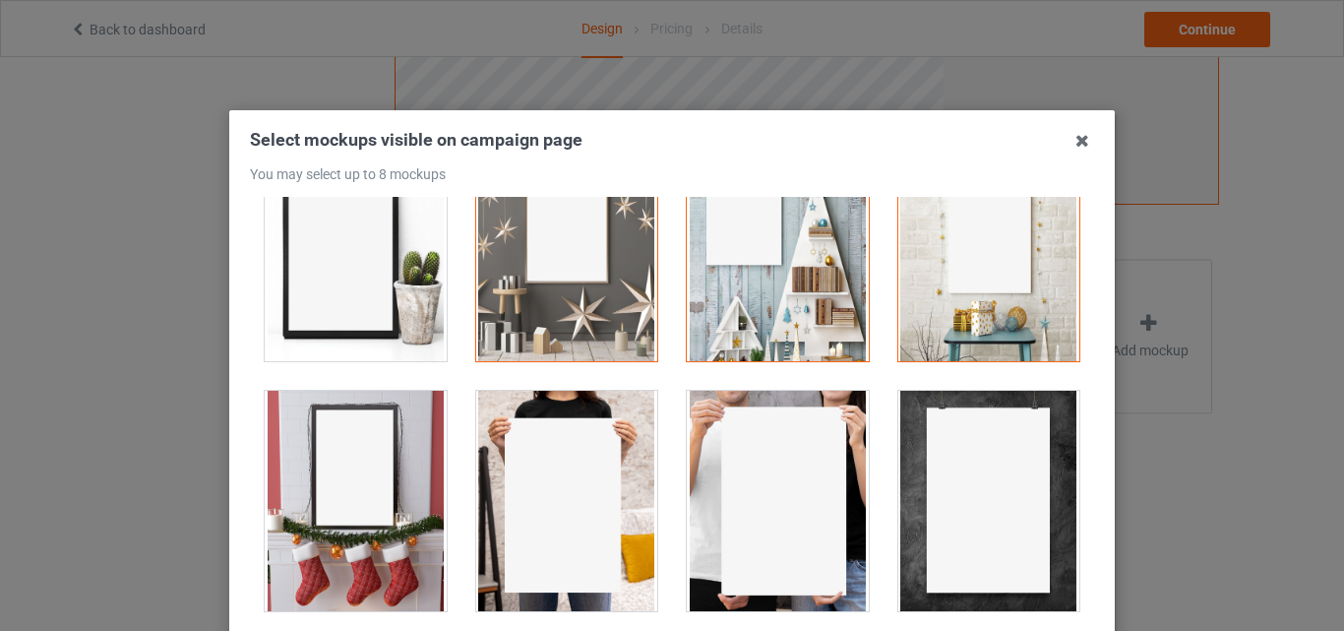
click at [414, 295] on div at bounding box center [356, 251] width 182 height 220
click at [405, 411] on div at bounding box center [356, 501] width 182 height 220
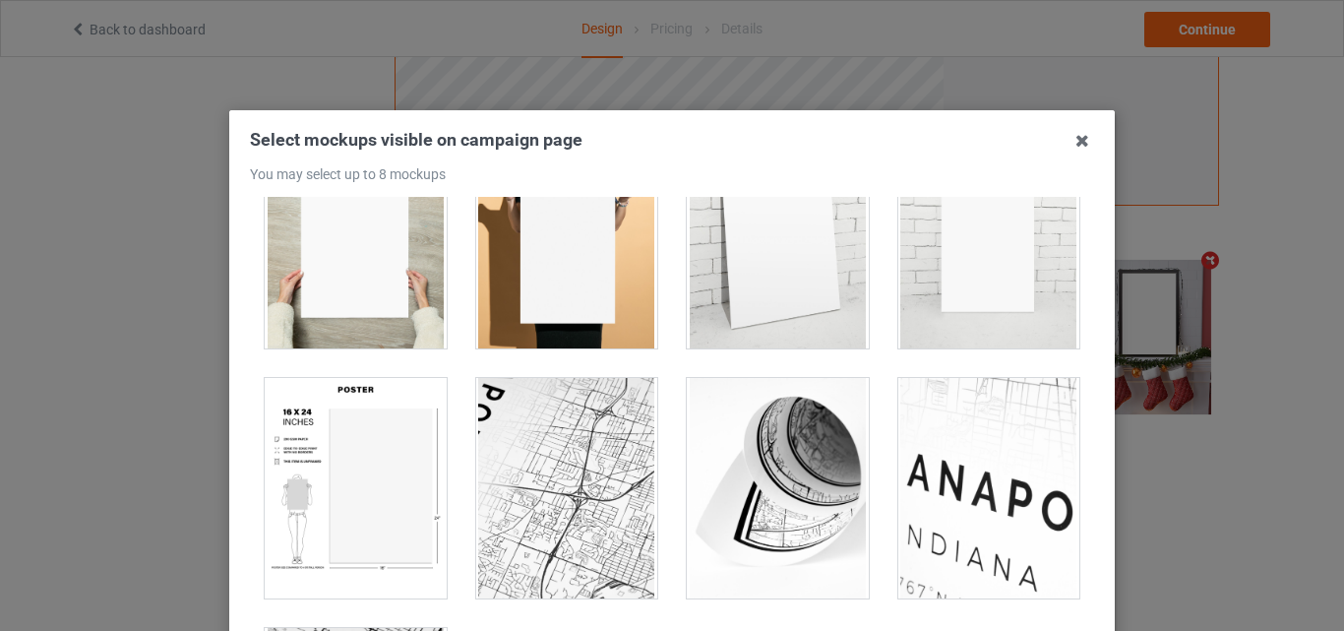
scroll to position [2094, 0]
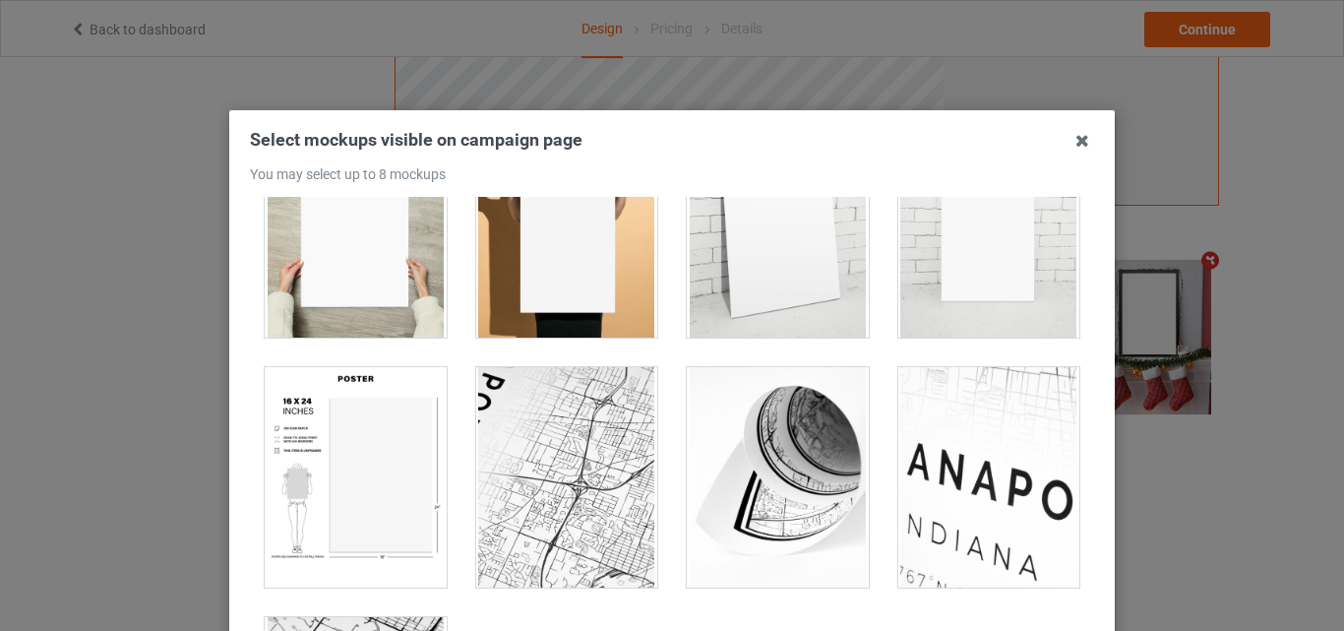
click at [806, 293] on div at bounding box center [778, 227] width 182 height 220
click at [358, 466] on div at bounding box center [356, 477] width 182 height 220
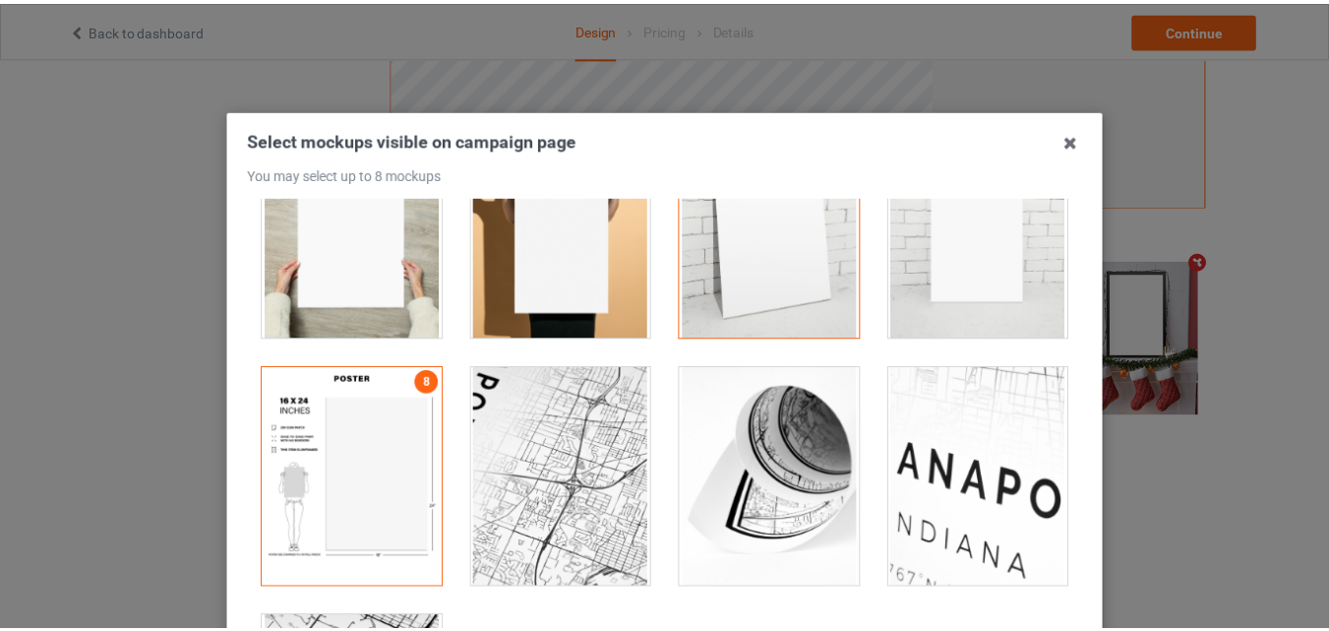
scroll to position [213, 0]
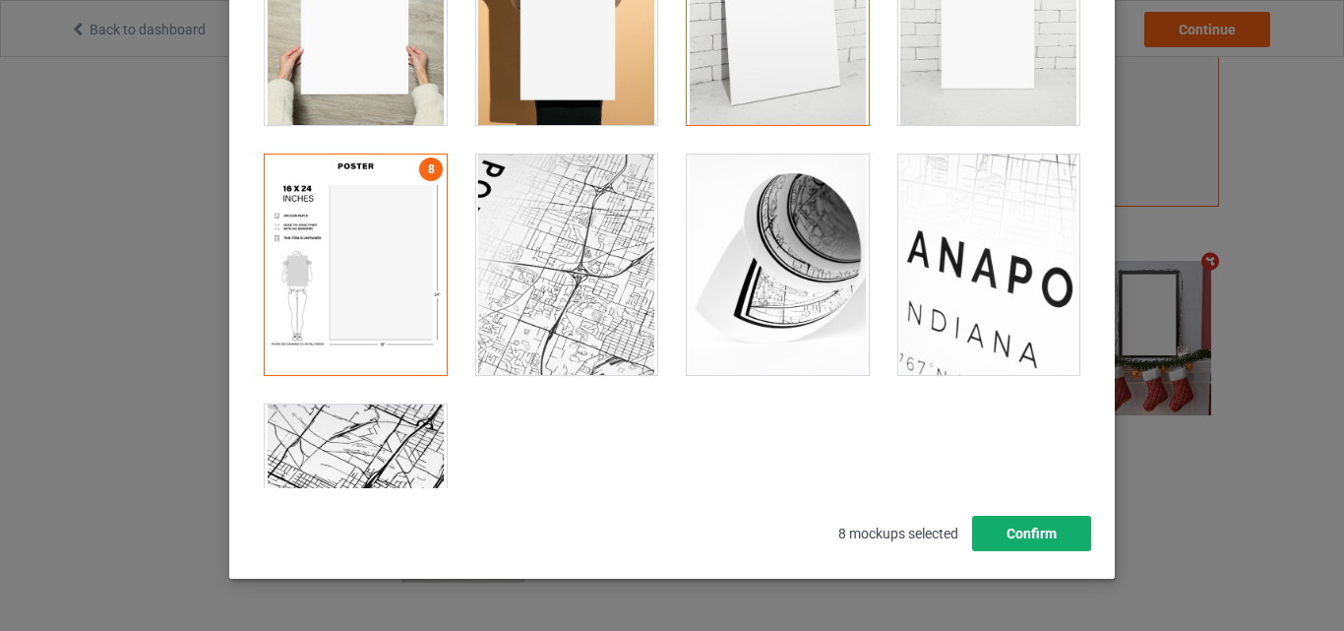
click at [1028, 527] on button "Confirm" at bounding box center [1031, 533] width 119 height 35
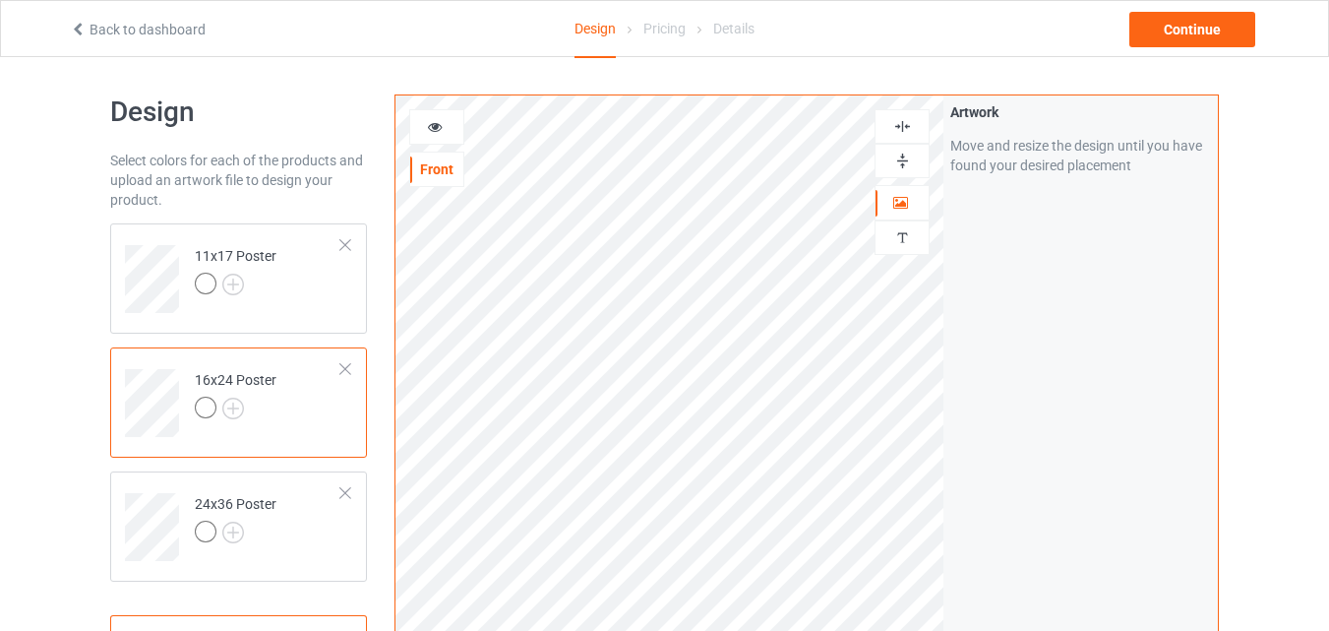
scroll to position [0, 0]
click at [331, 558] on td "24x36 Poster" at bounding box center [268, 524] width 168 height 82
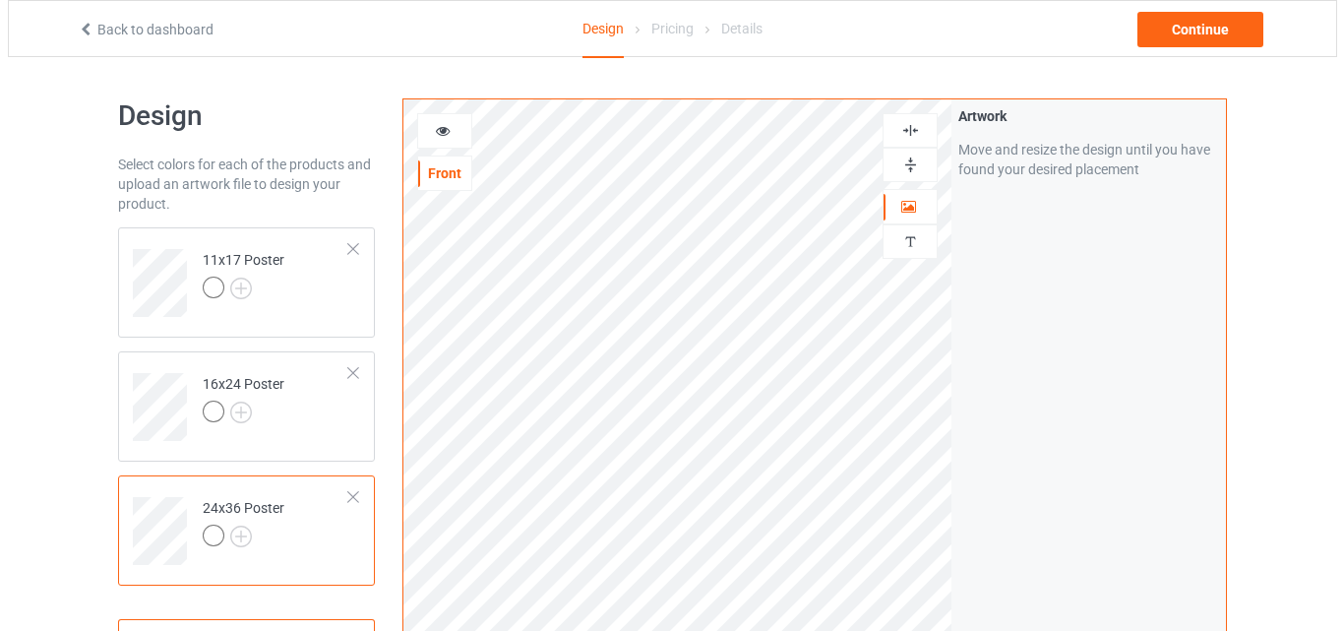
scroll to position [644, 0]
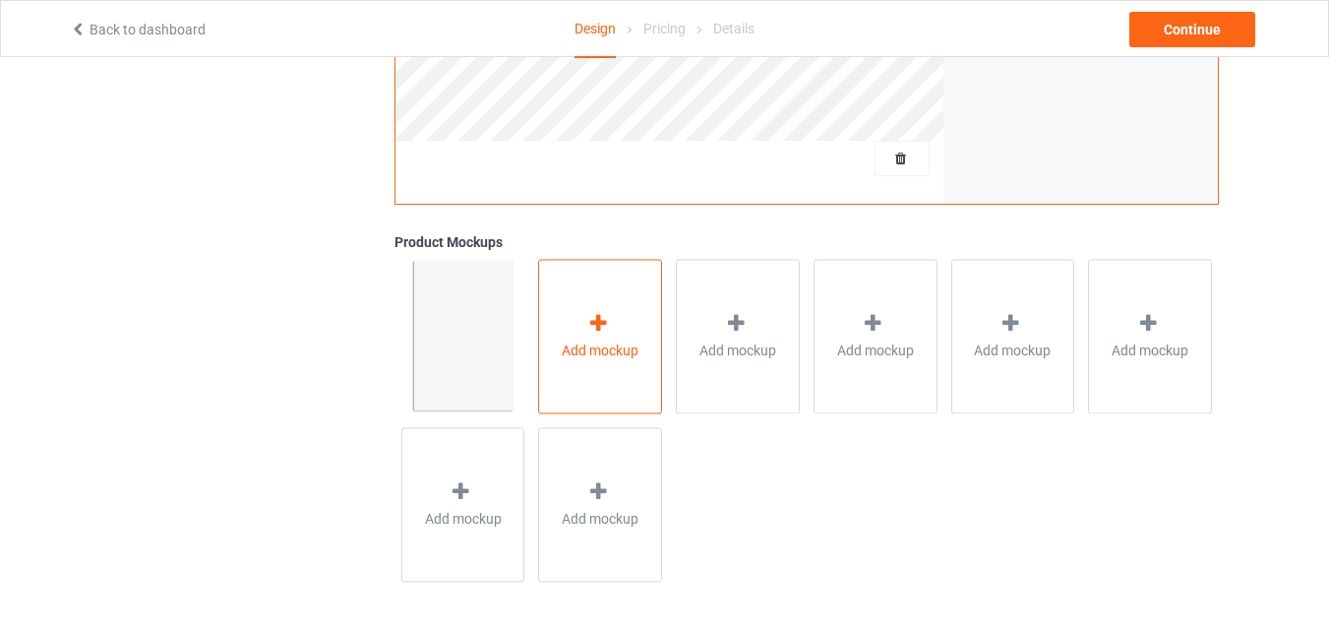
click at [607, 340] on span "Add mockup" at bounding box center [600, 350] width 77 height 20
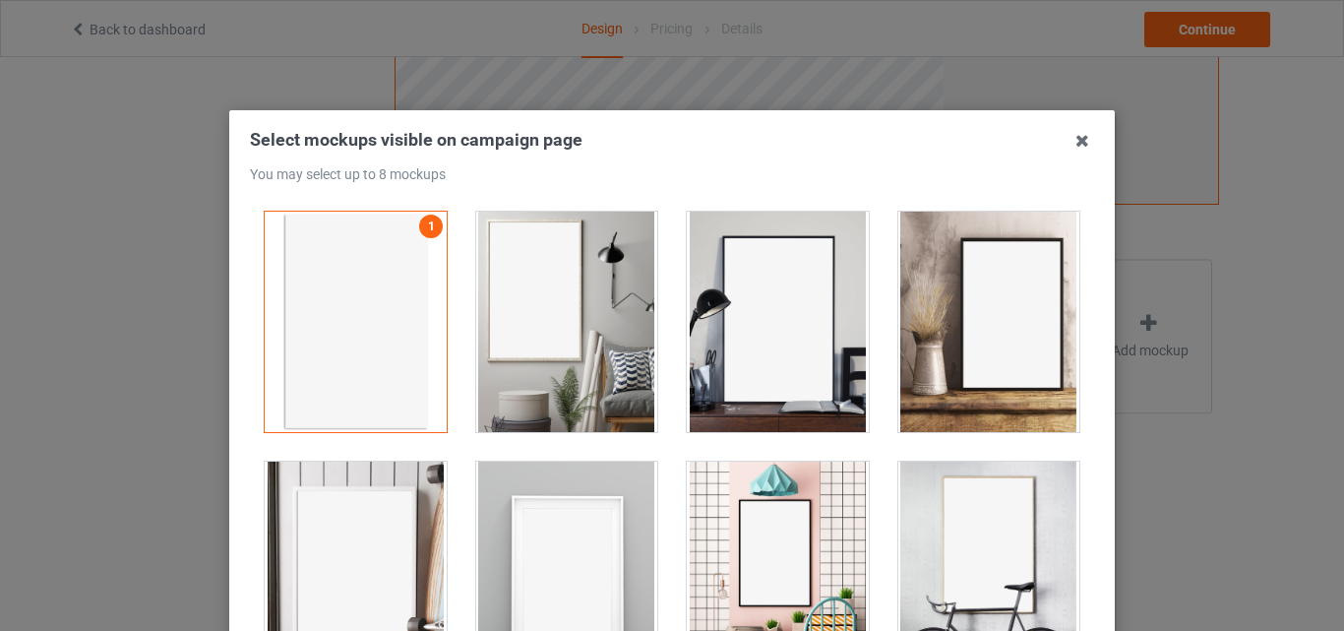
drag, startPoint x: 578, startPoint y: 322, endPoint x: 700, endPoint y: 303, distance: 123.4
click at [584, 322] on div at bounding box center [567, 322] width 182 height 220
drag, startPoint x: 702, startPoint y: 302, endPoint x: 878, endPoint y: 296, distance: 175.2
click at [705, 303] on div at bounding box center [778, 322] width 182 height 220
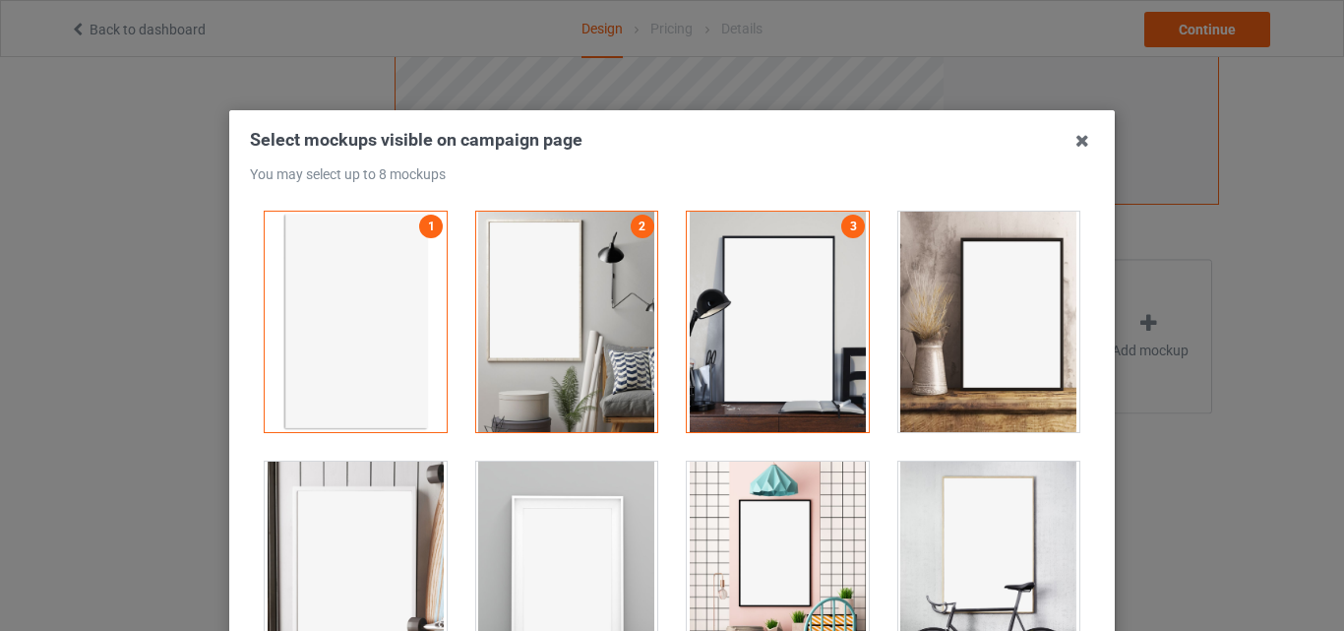
drag, startPoint x: 882, startPoint y: 296, endPoint x: 910, endPoint y: 489, distance: 194.9
click at [898, 297] on div at bounding box center [989, 322] width 182 height 220
click at [909, 496] on div at bounding box center [989, 571] width 182 height 220
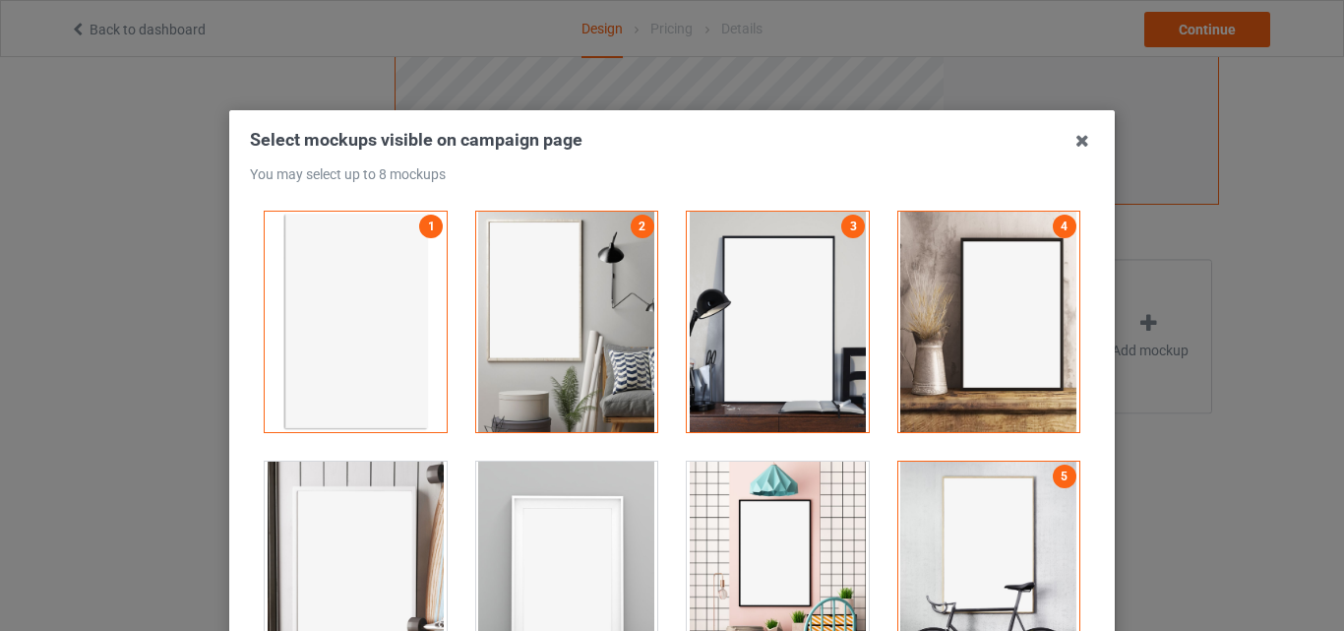
click at [742, 499] on div at bounding box center [778, 571] width 182 height 220
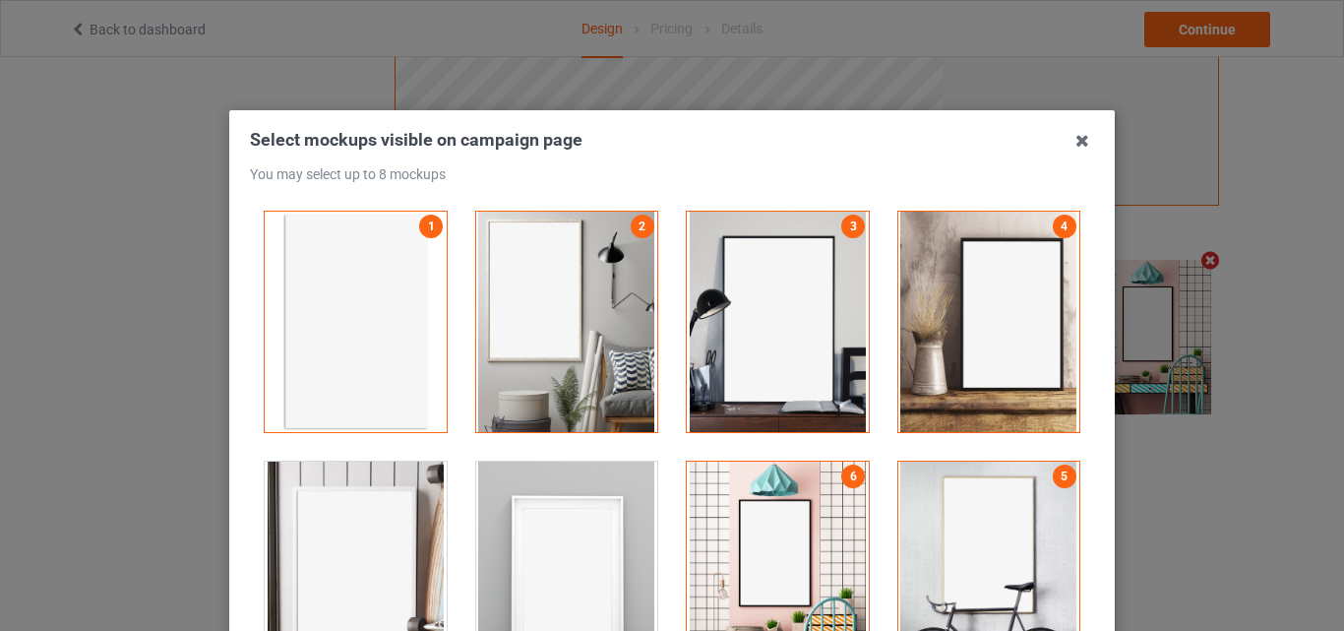
scroll to position [643, 0]
click at [306, 485] on div at bounding box center [356, 571] width 182 height 220
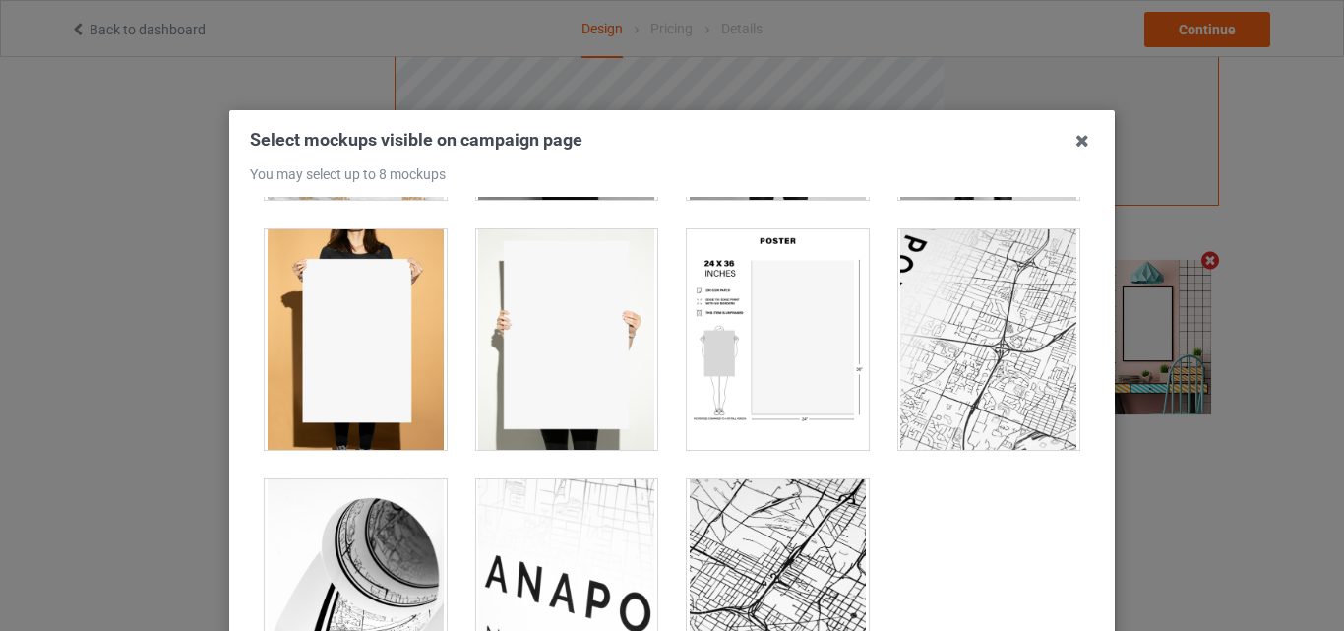
scroll to position [0, 0]
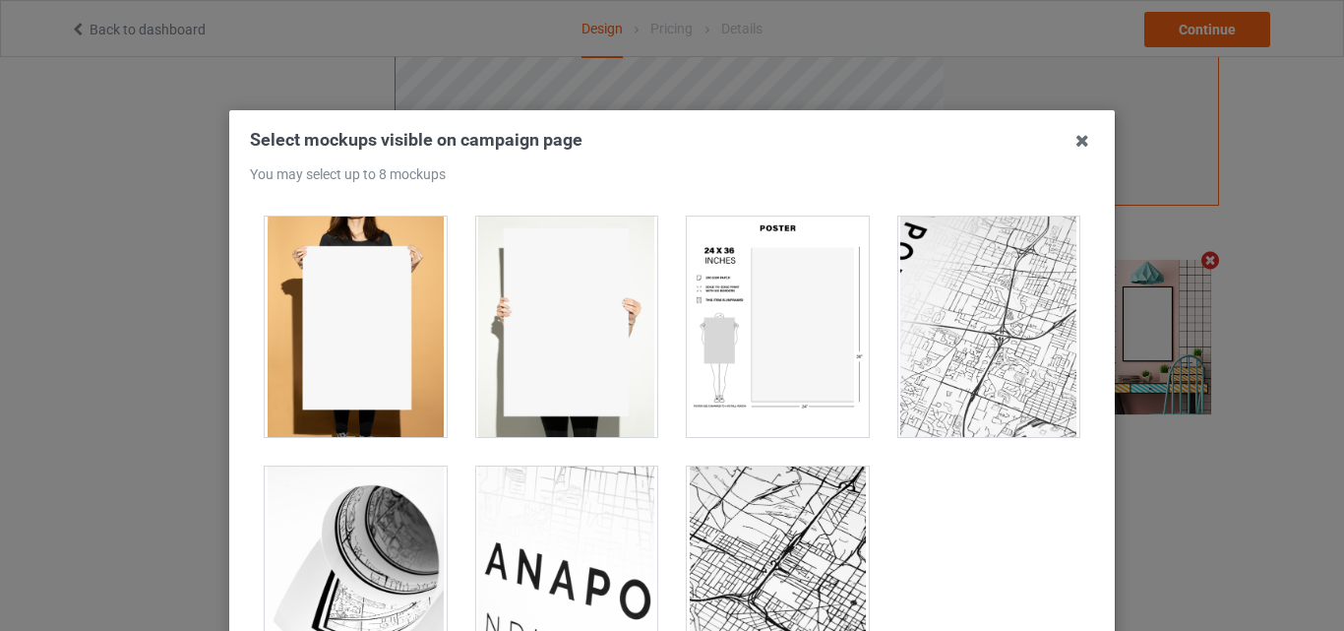
click at [1032, 340] on div at bounding box center [989, 326] width 182 height 220
click at [923, 316] on div at bounding box center [989, 326] width 182 height 220
click at [762, 332] on div at bounding box center [778, 326] width 182 height 220
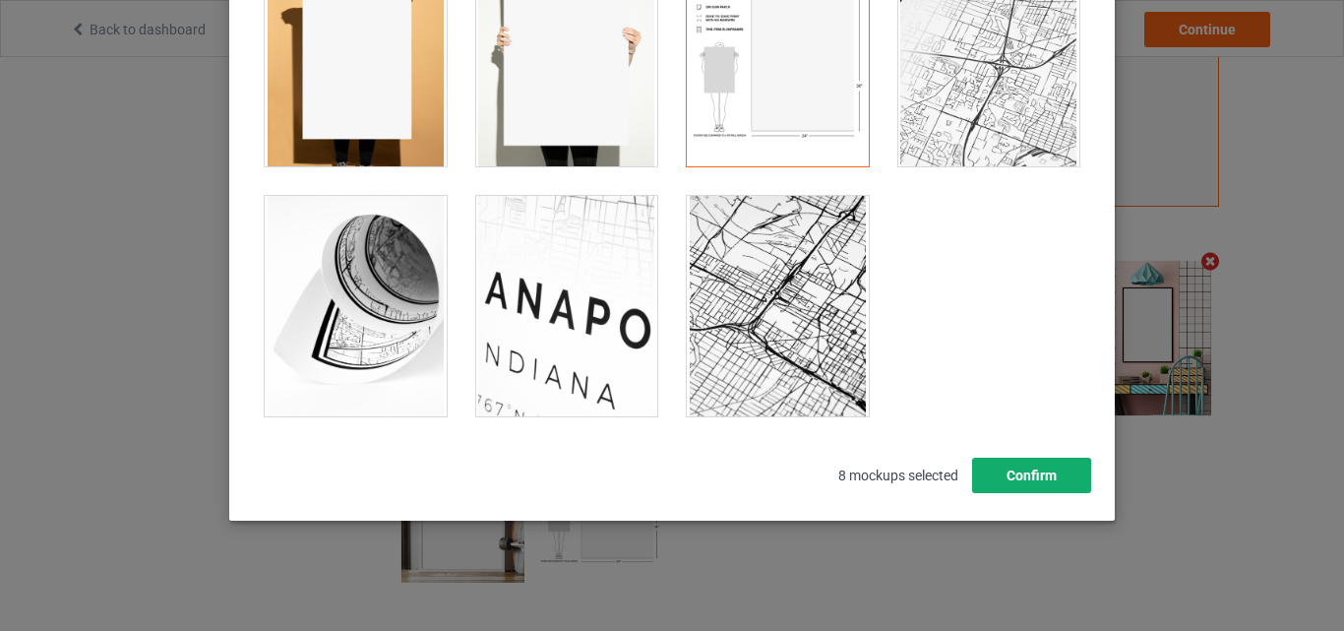
click at [1039, 465] on button "Confirm" at bounding box center [1031, 474] width 119 height 35
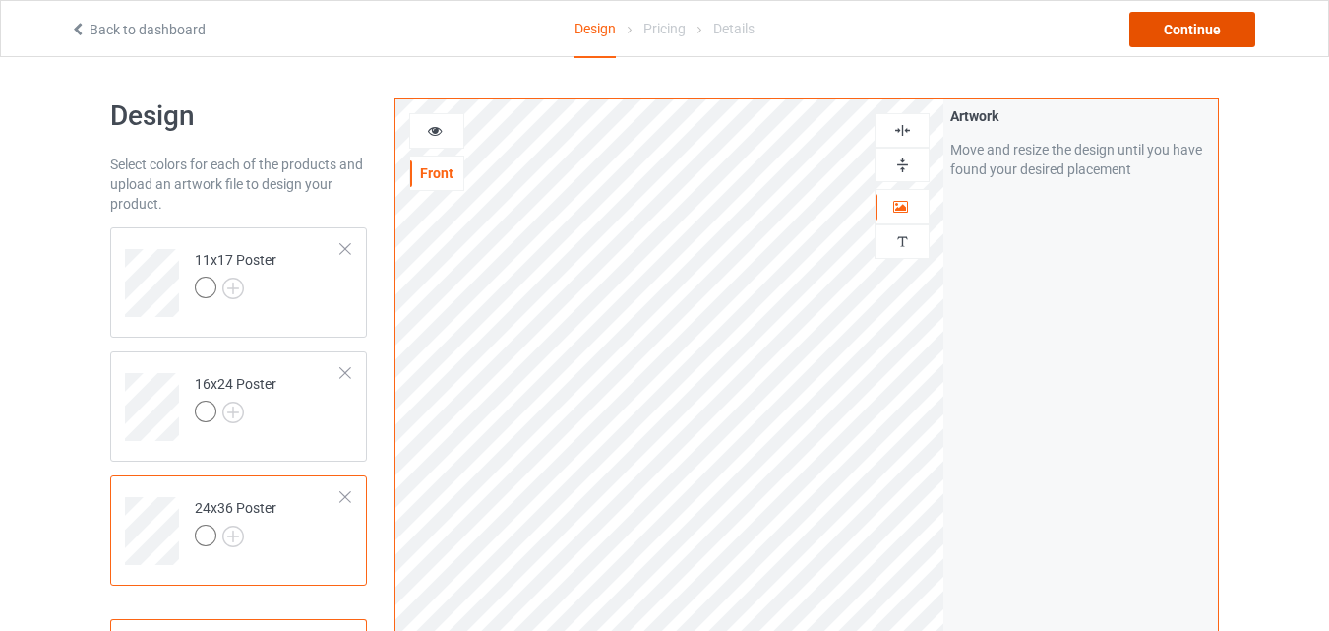
click at [1176, 40] on div "Continue" at bounding box center [1192, 29] width 126 height 35
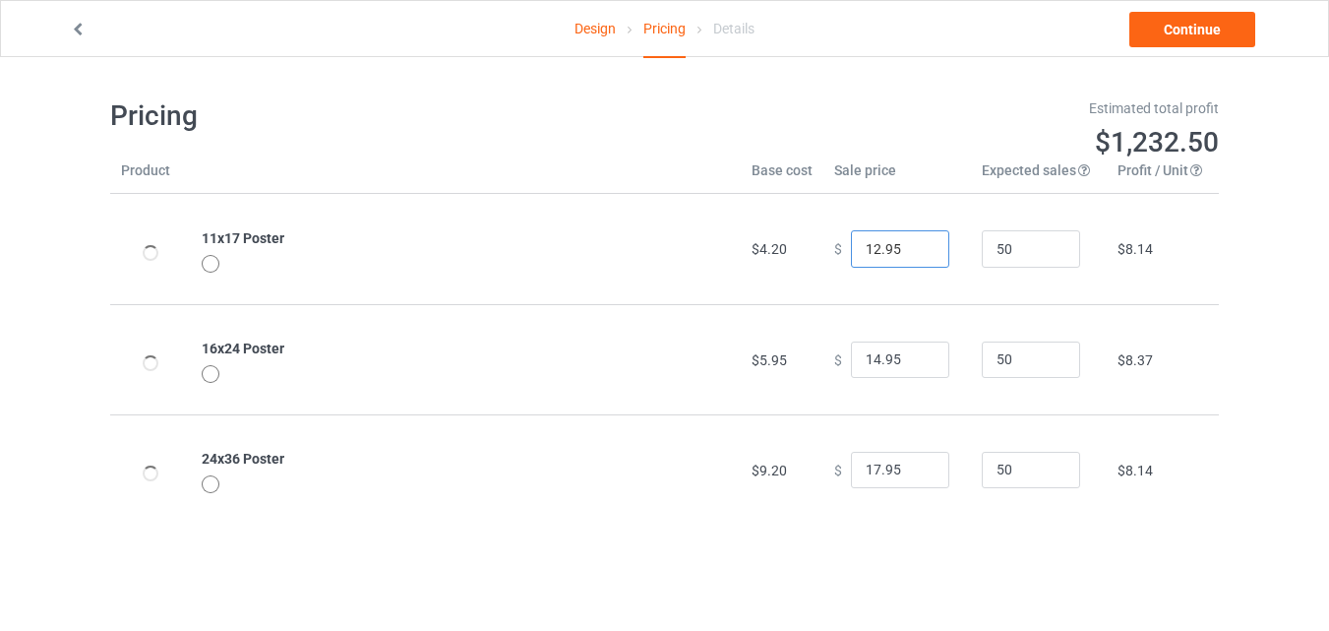
click at [917, 245] on input "12.95" at bounding box center [900, 248] width 98 height 37
click at [917, 245] on input "13.95" at bounding box center [900, 248] width 98 height 37
type input "12.95"
click at [917, 255] on input "12.95" at bounding box center [900, 248] width 98 height 37
click at [1161, 37] on link "Continue" at bounding box center [1192, 29] width 126 height 35
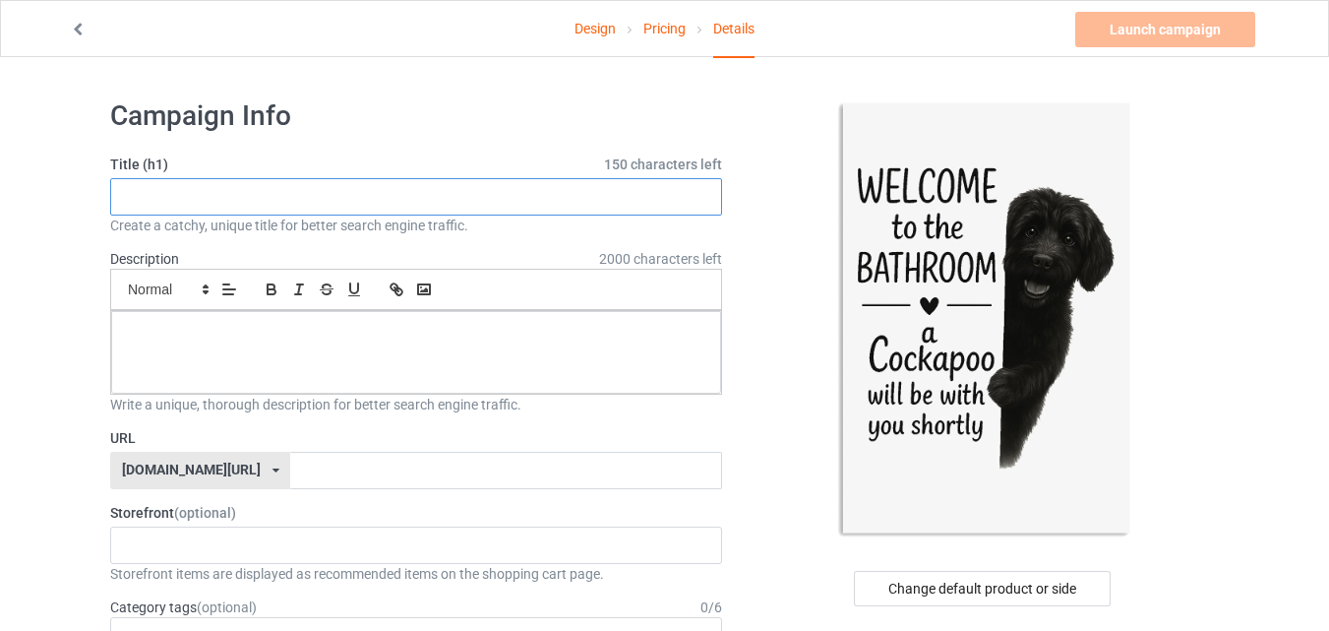
click at [657, 193] on input "text" at bounding box center [416, 196] width 612 height 37
click at [599, 196] on input "text" at bounding box center [416, 196] width 612 height 37
paste input "Funny Cockapoo Bathroom Welcome to the Bathroom Wall Art | Cute Dog Lover Gift"
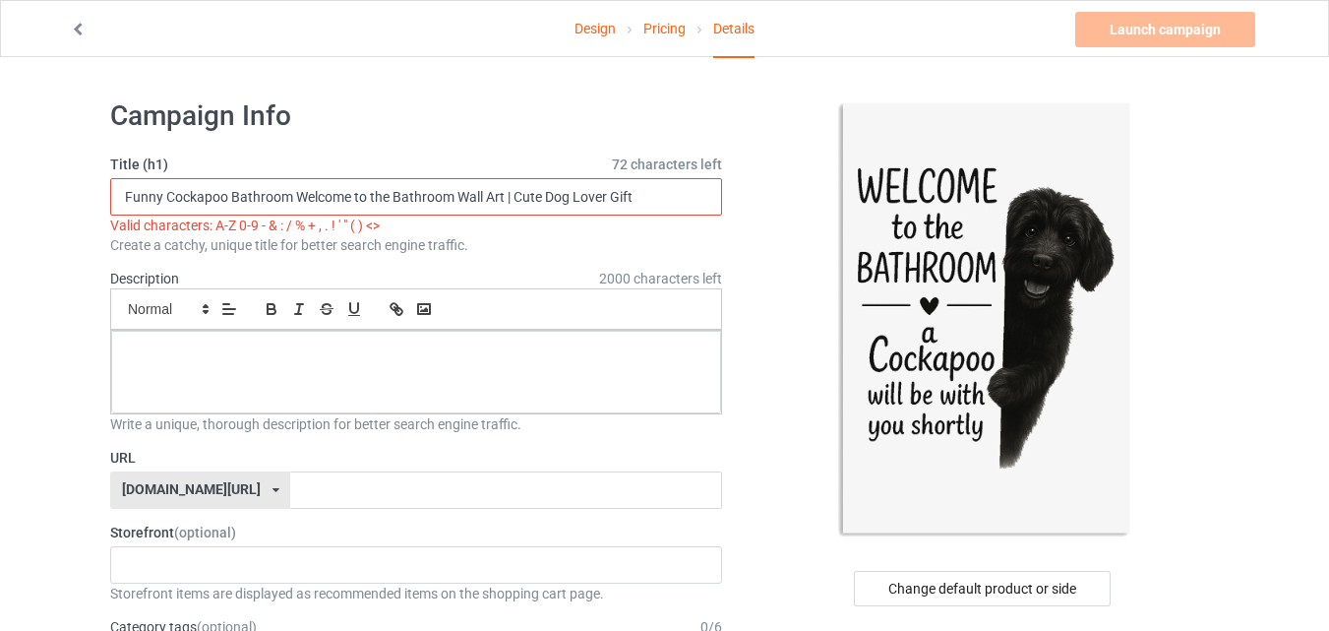
click at [508, 187] on input "Funny Cockapoo Bathroom Welcome to the Bathroom Wall Art | Cute Dog Lover Gift" at bounding box center [416, 196] width 612 height 37
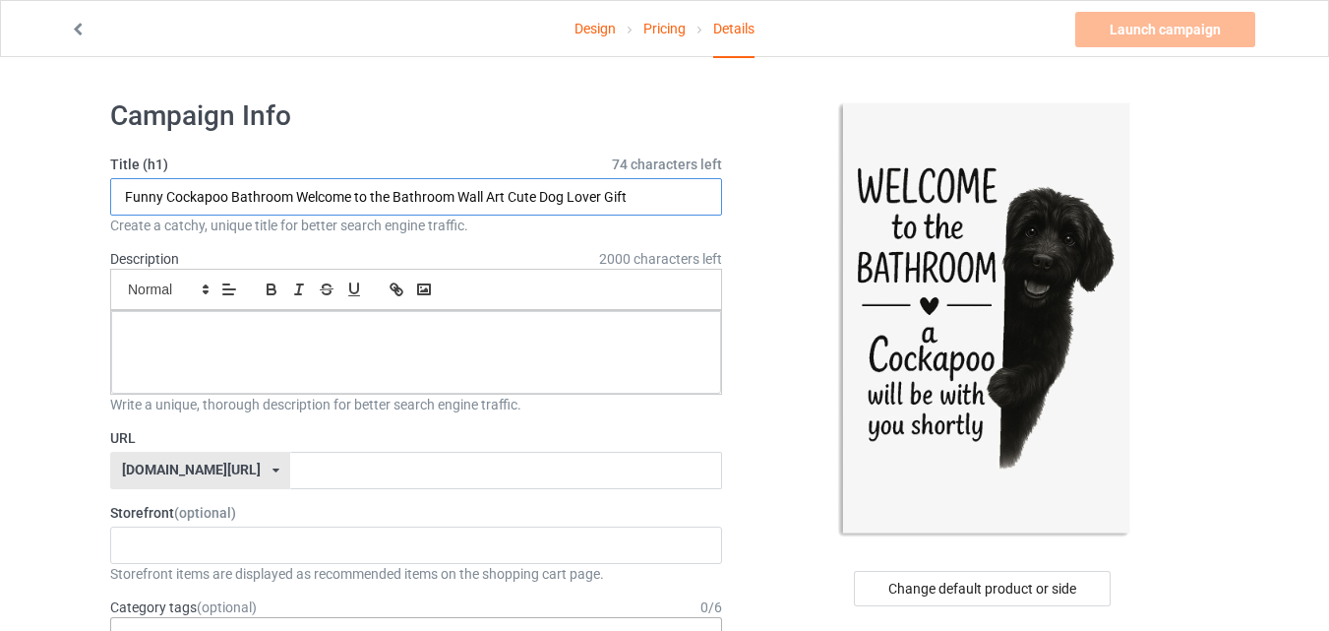
type input "Funny Cockapoo Bathroom Welcome to the Bathroom Wall Art Cute Dog Lover Gift"
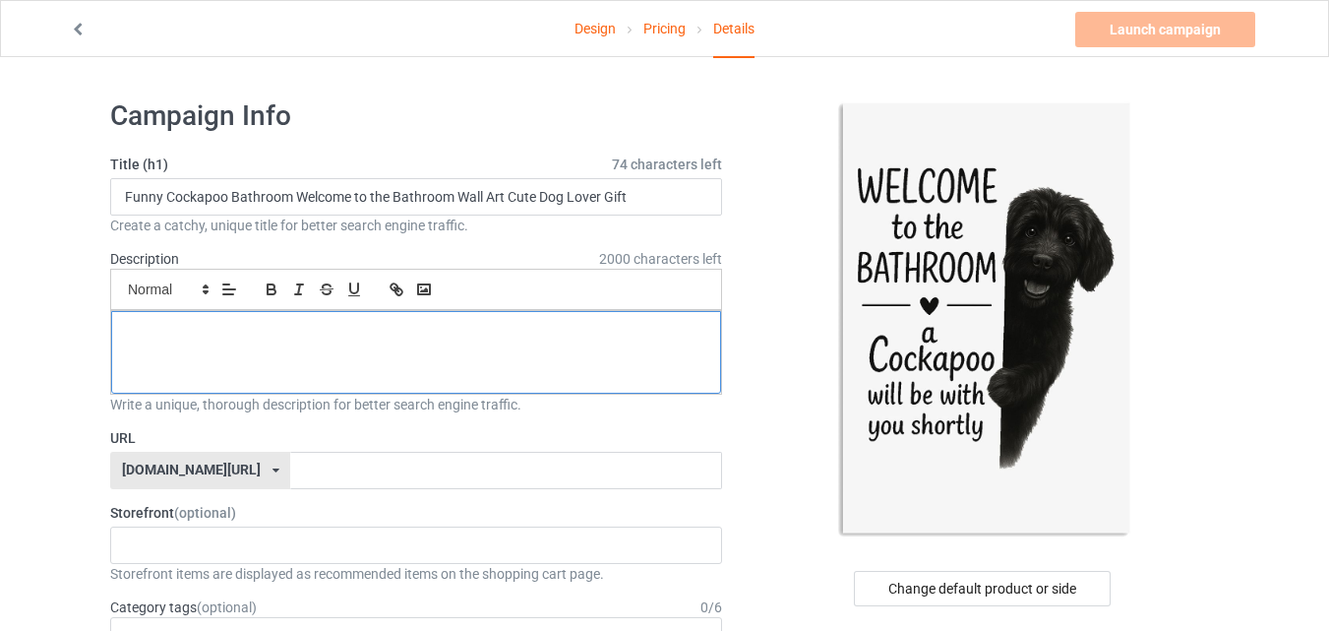
click at [630, 353] on div at bounding box center [416, 352] width 610 height 83
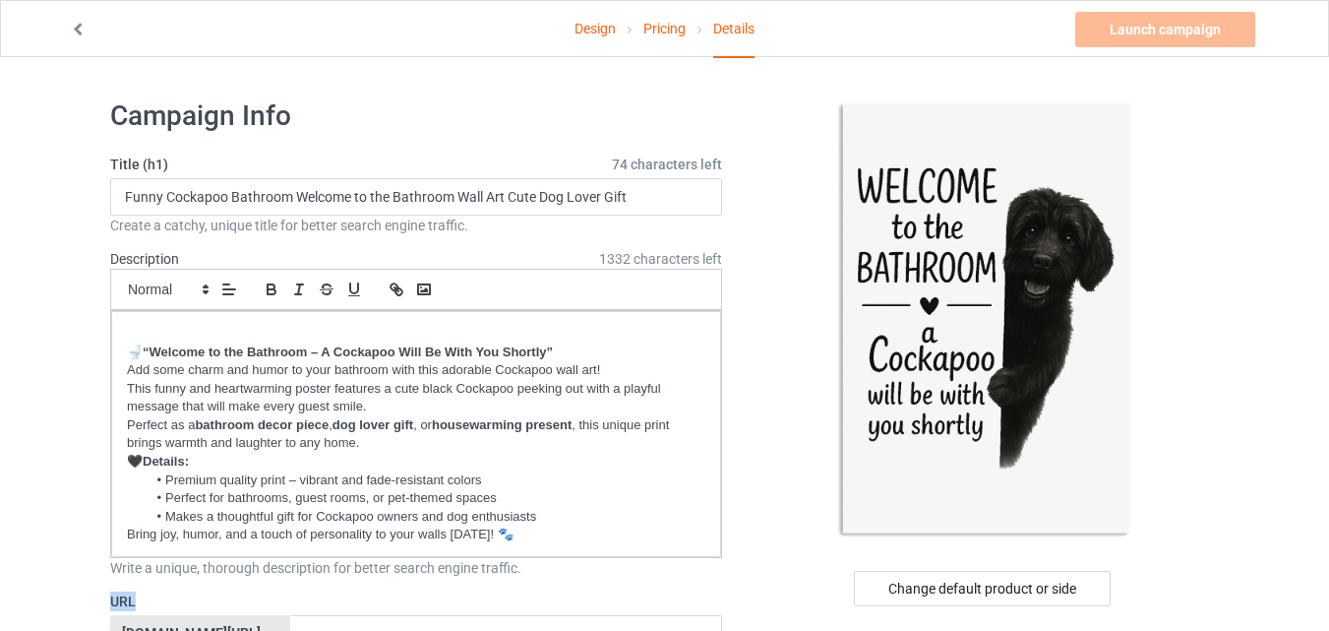
drag, startPoint x: 137, startPoint y: 598, endPoint x: 105, endPoint y: 598, distance: 31.5
copy label "URL"
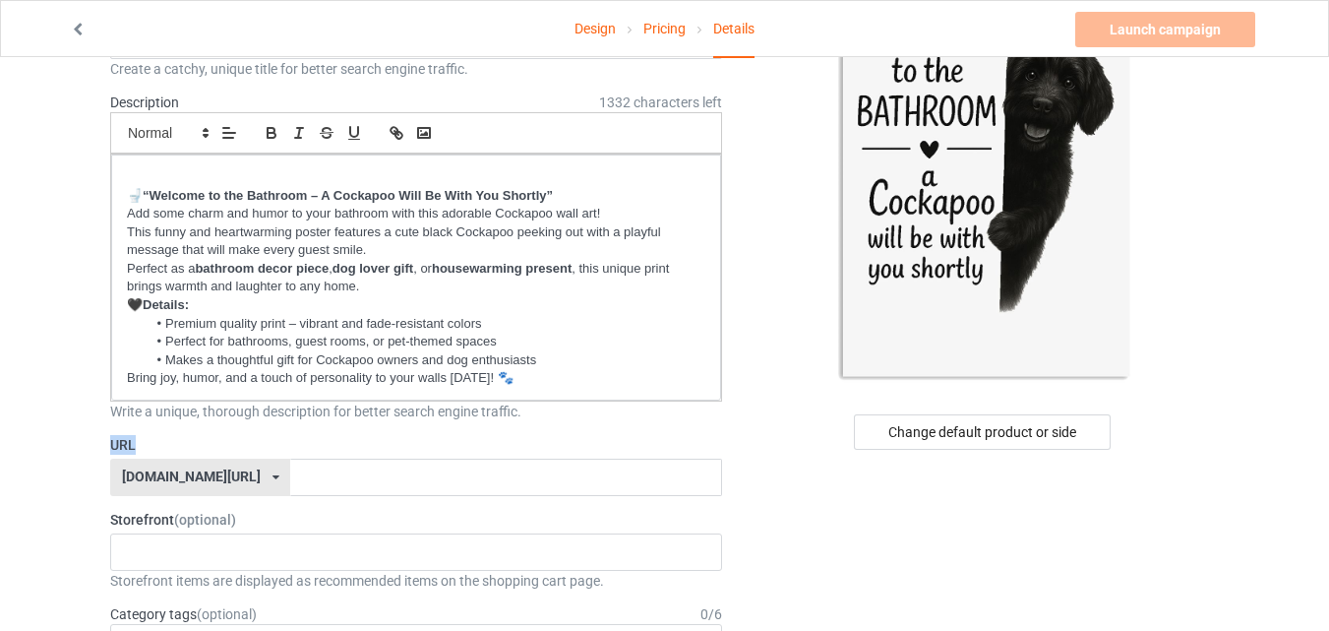
scroll to position [262, 0]
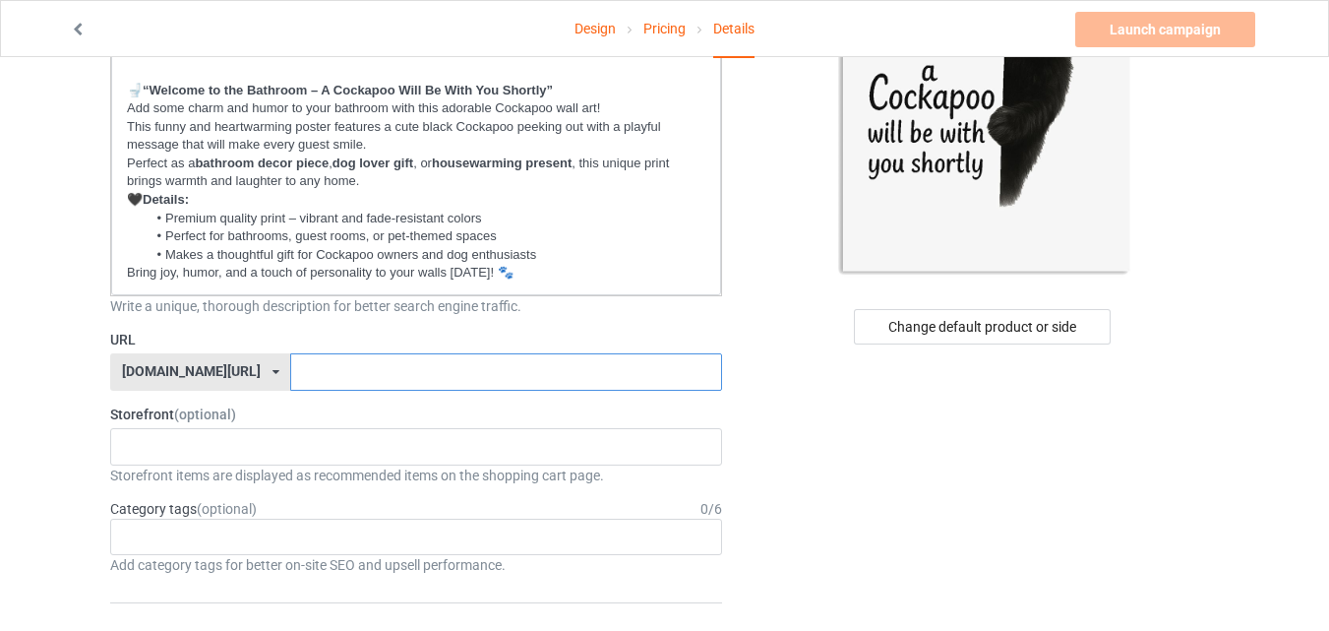
click at [571, 371] on input "text" at bounding box center [505, 371] width 431 height 37
paste input "funny-cockapoo-bathroom-poster"
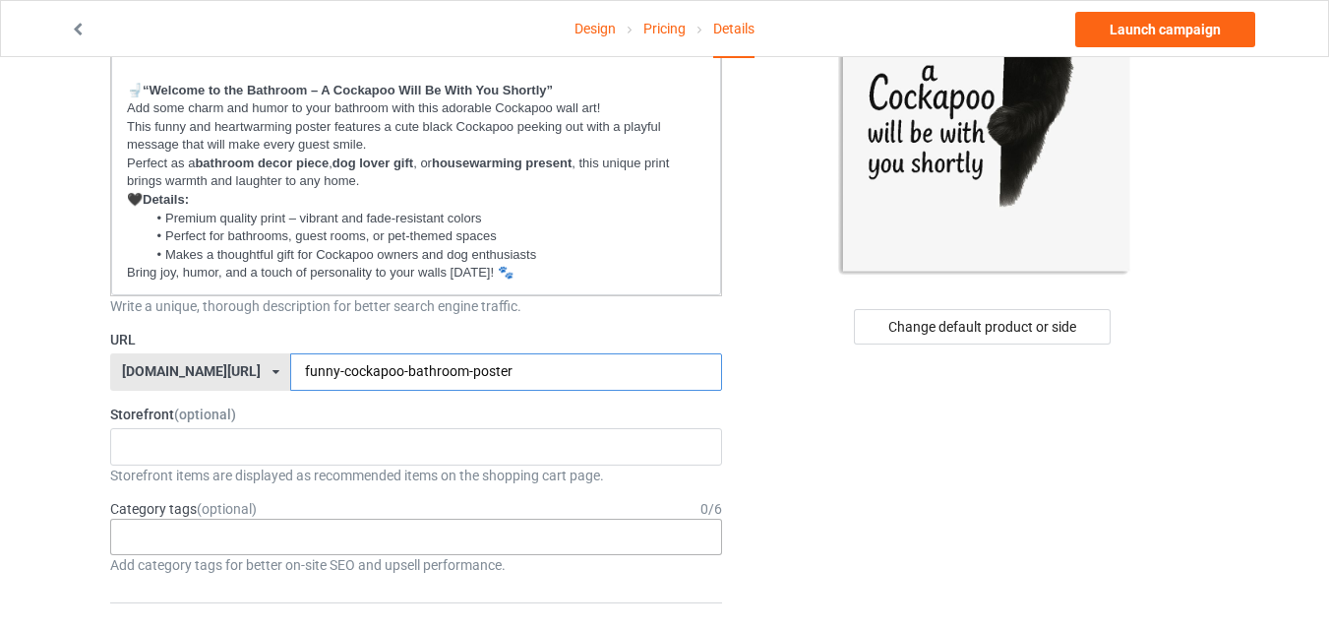
type input "funny-cockapoo-bathroom-poster"
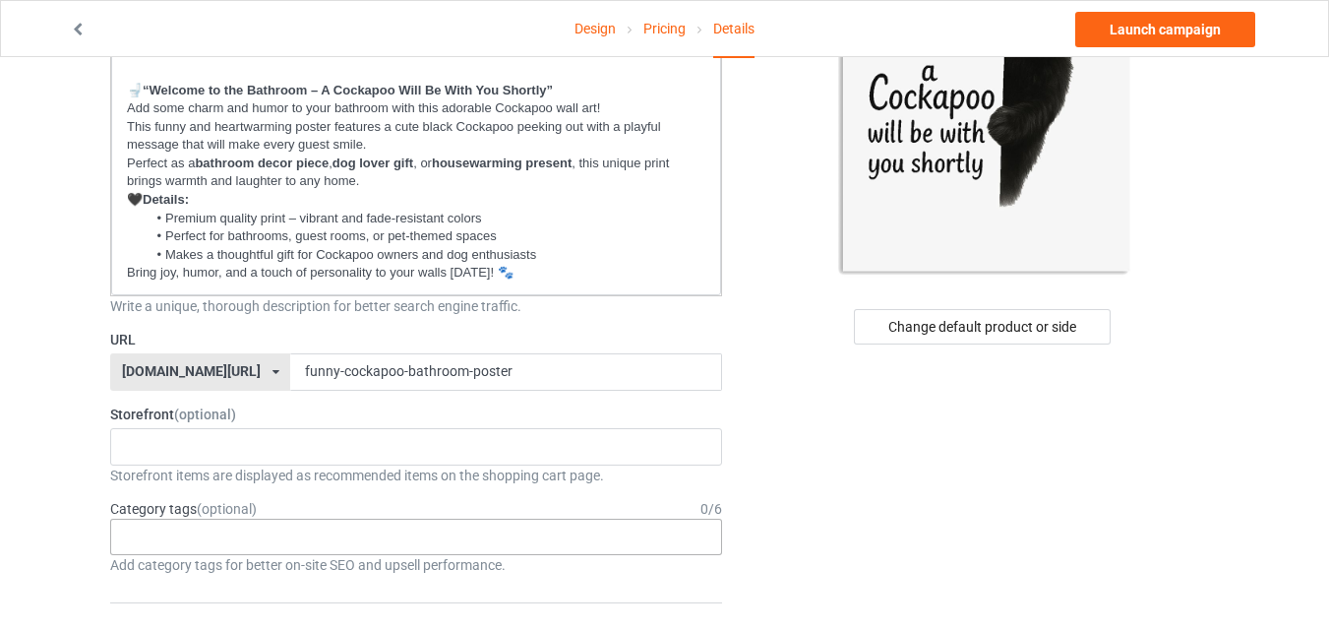
click at [642, 532] on div "Age > [DEMOGRAPHIC_DATA] > 1 Age > [DEMOGRAPHIC_DATA] Months > 1 Month Age > [D…" at bounding box center [416, 536] width 612 height 37
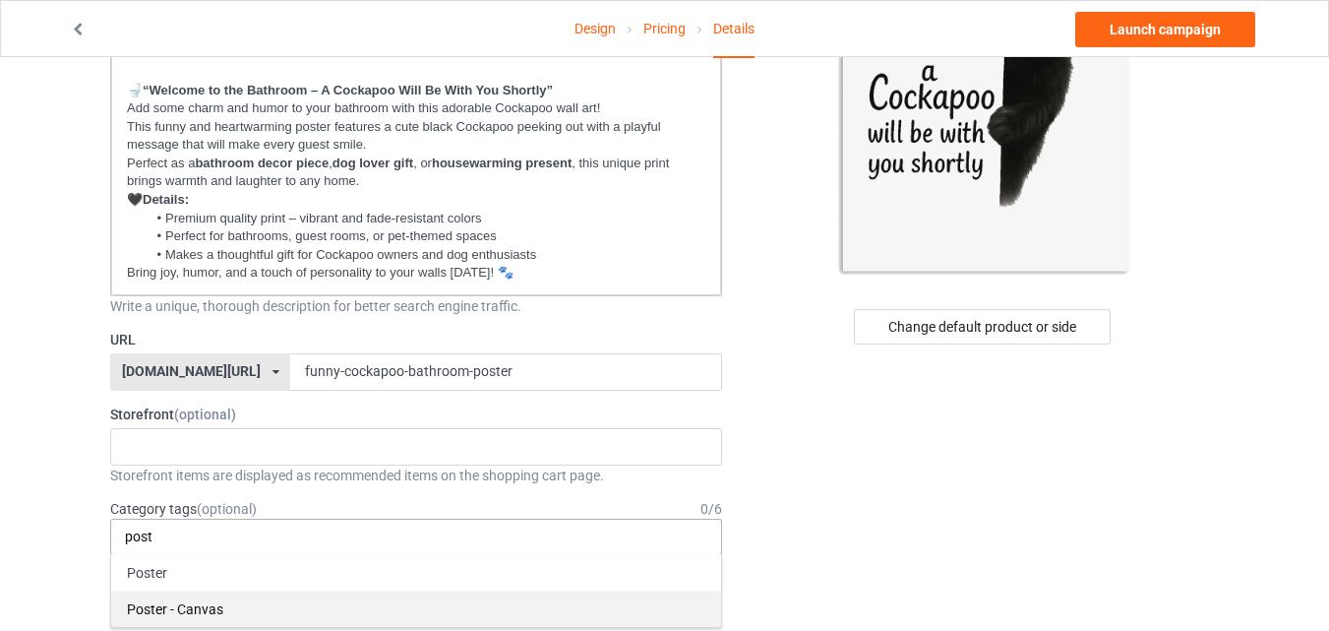
type input "post"
click at [223, 607] on div "Poster - Canvas" at bounding box center [416, 608] width 610 height 36
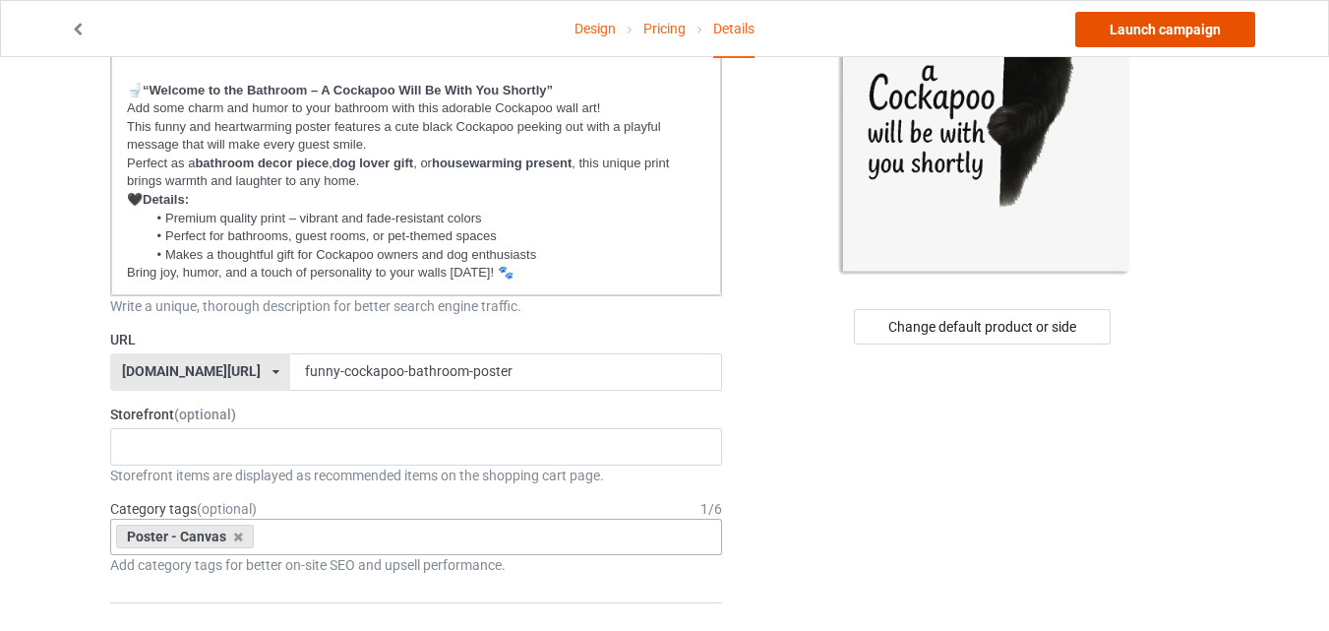
click at [1190, 20] on link "Launch campaign" at bounding box center [1165, 29] width 180 height 35
